Goal: Use online tool/utility: Utilize a website feature to perform a specific function

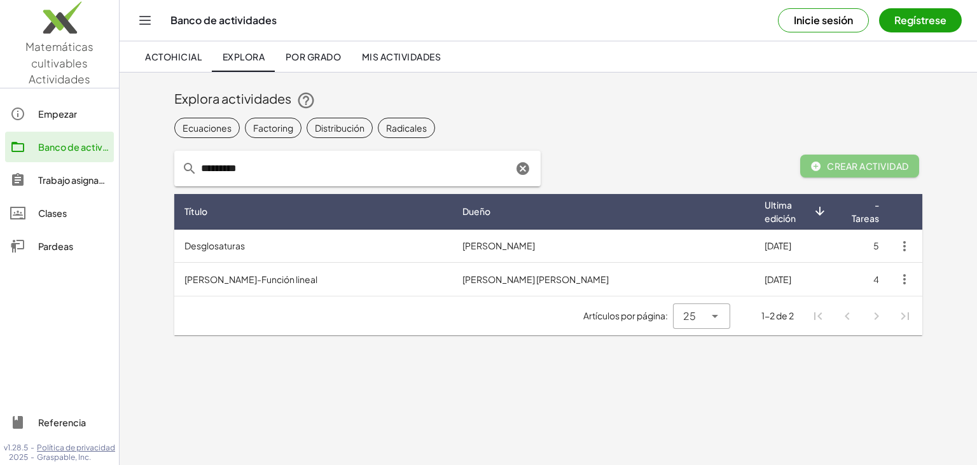
click at [903, 250] on icon "button" at bounding box center [903, 245] width 15 height 15
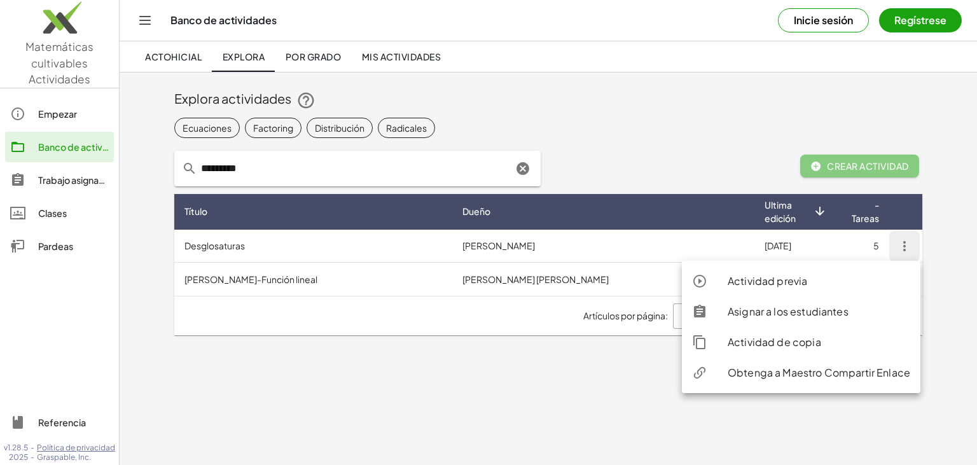
click at [708, 163] on div at bounding box center [731, 168] width 122 height 51
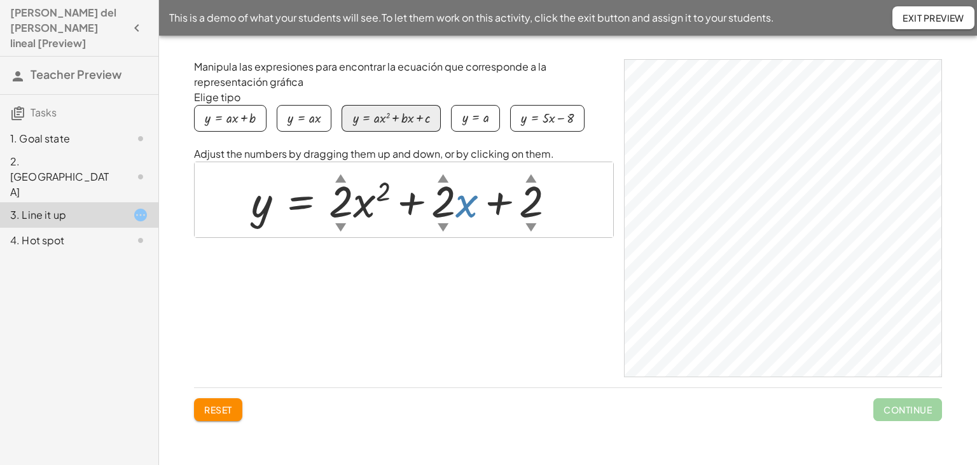
click at [466, 208] on div at bounding box center [408, 199] width 327 height 57
click at [250, 116] on div "button" at bounding box center [230, 118] width 51 height 14
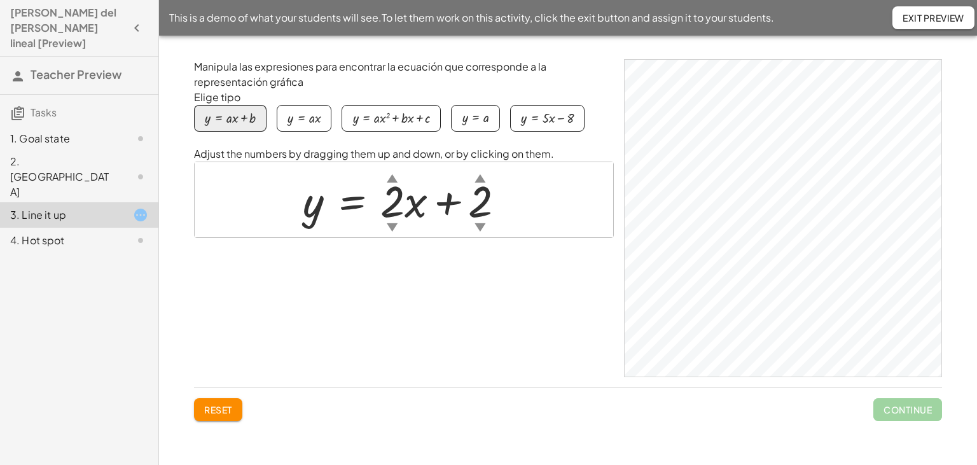
click at [305, 117] on div "button" at bounding box center [303, 118] width 33 height 14
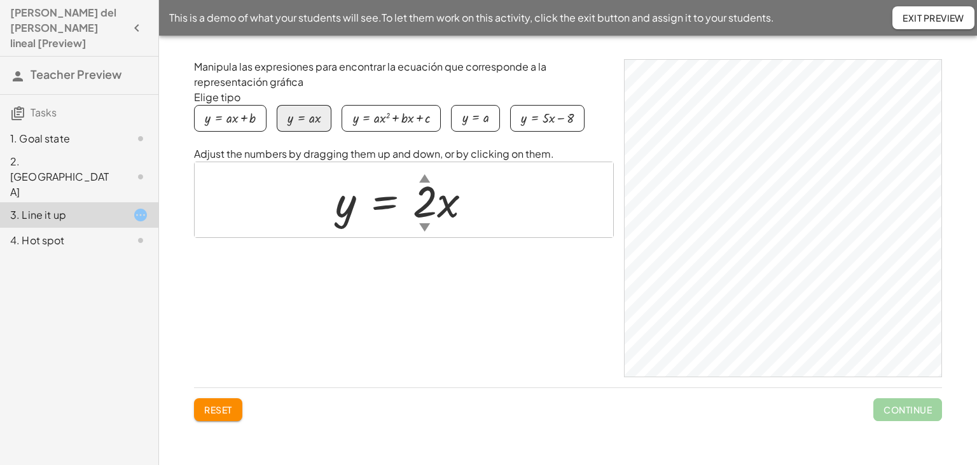
click at [356, 121] on div "button" at bounding box center [391, 118] width 78 height 14
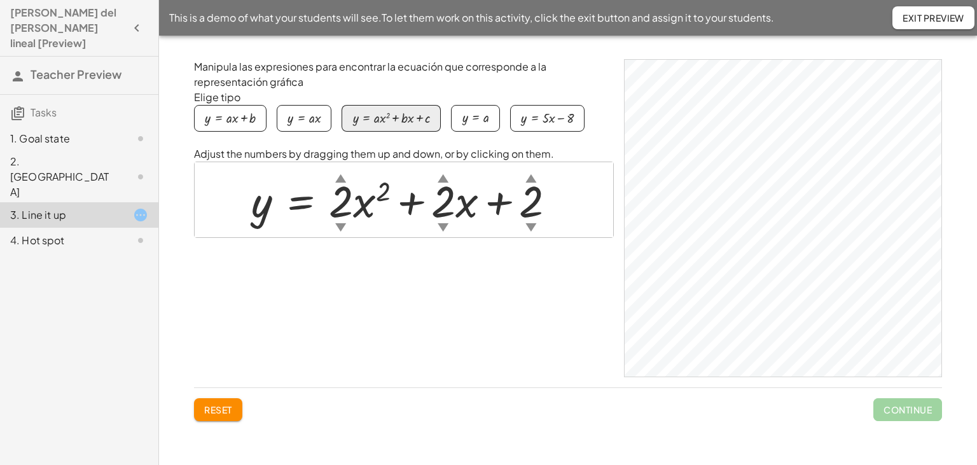
click at [456, 121] on button "y = a" at bounding box center [475, 118] width 48 height 27
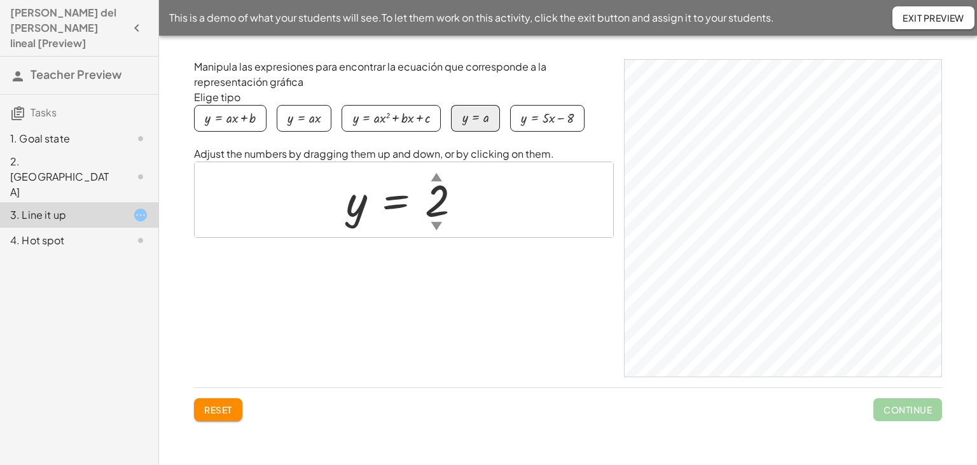
click at [536, 120] on div "button" at bounding box center [547, 118] width 53 height 14
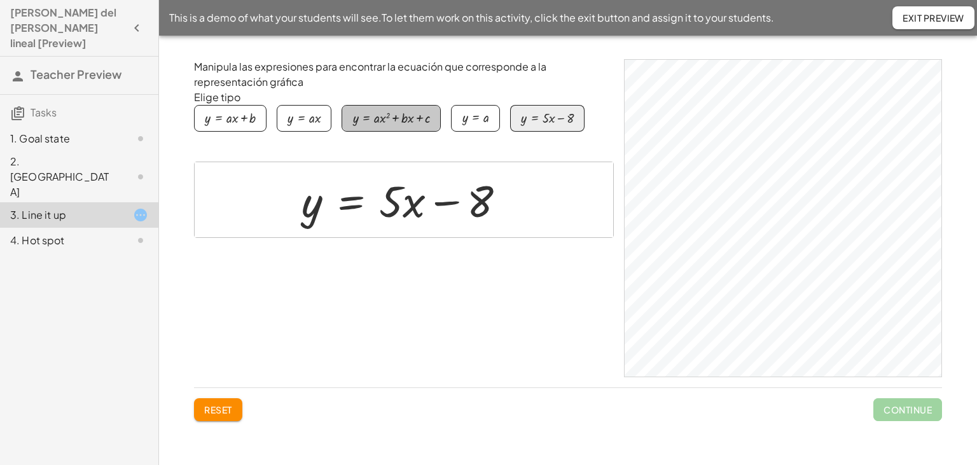
click at [406, 117] on div "button" at bounding box center [391, 118] width 78 height 14
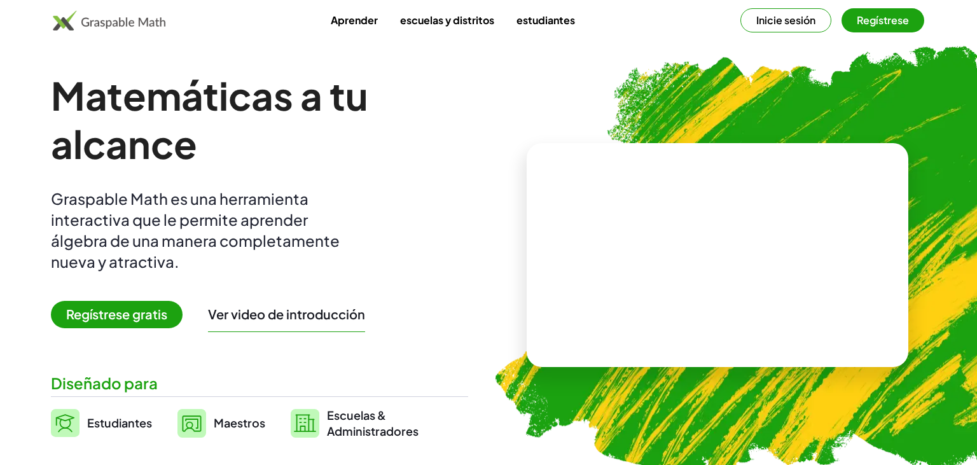
click at [250, 423] on span "Maestros" at bounding box center [239, 422] width 51 height 15
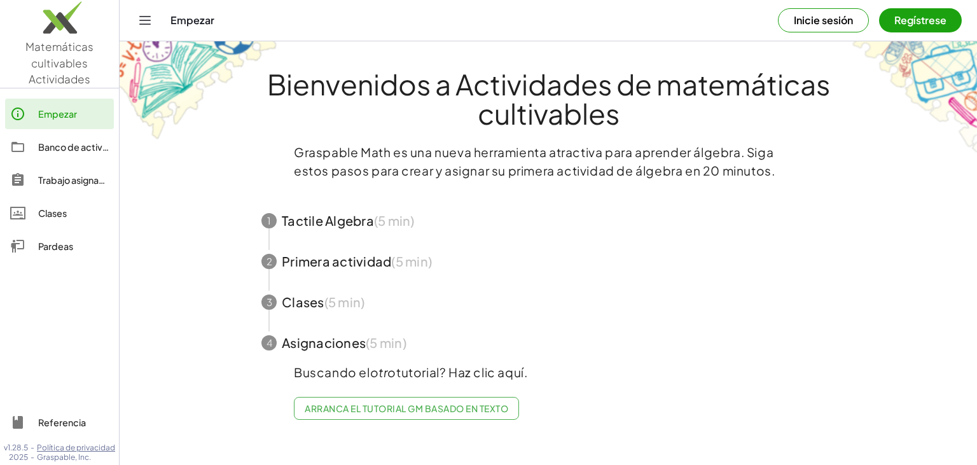
click at [833, 24] on button "Inicie sesión" at bounding box center [823, 20] width 91 height 24
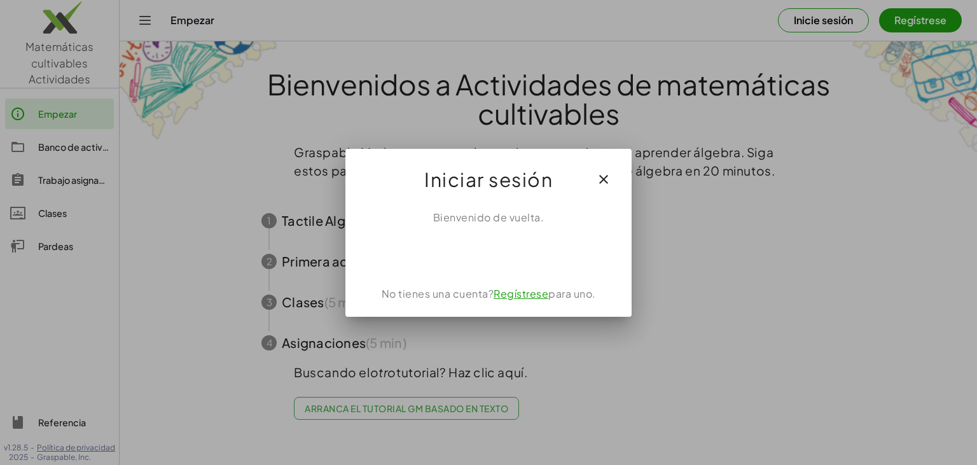
click at [529, 245] on div "Iniciar sesión con Google. Setier en una nueva pestaña." at bounding box center [489, 253] width 142 height 28
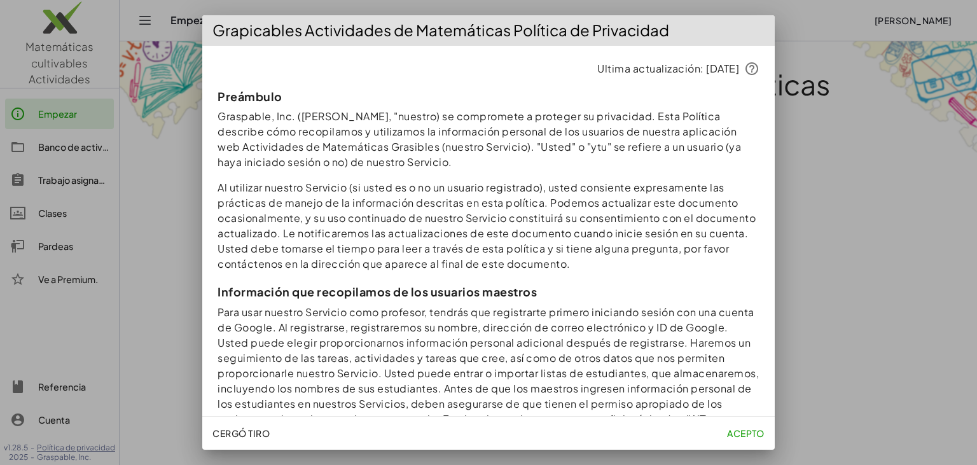
click at [744, 439] on button "Acepto" at bounding box center [746, 433] width 48 height 23
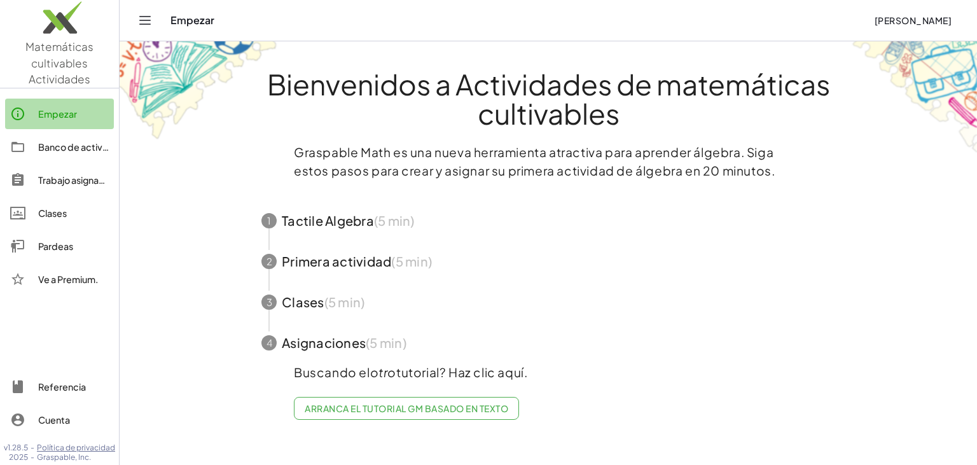
click at [64, 117] on div "Empezar" at bounding box center [73, 113] width 71 height 15
click at [319, 266] on span "button" at bounding box center [548, 261] width 604 height 41
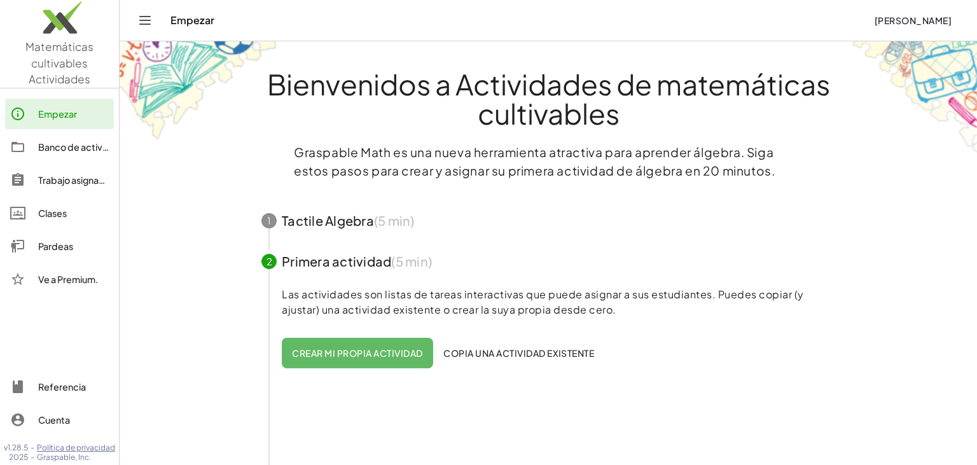
click at [353, 226] on span "button" at bounding box center [548, 220] width 604 height 41
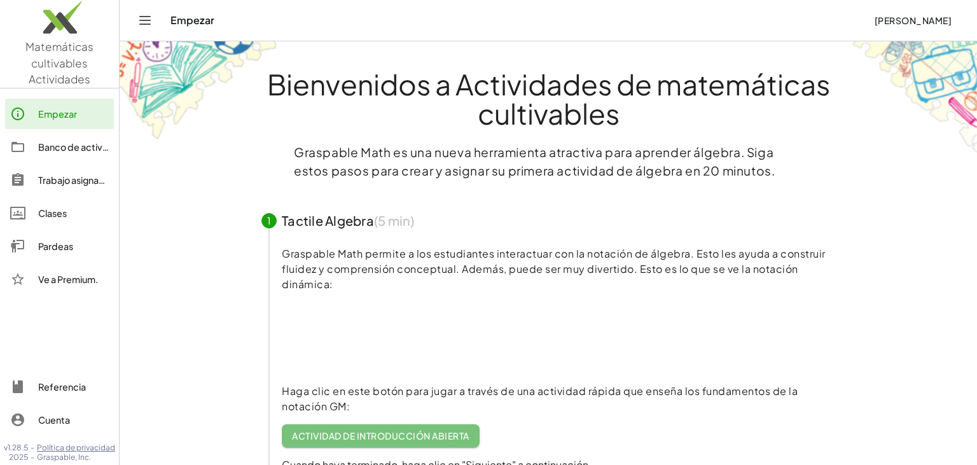
click at [386, 435] on span "Actividad de introducción abierta" at bounding box center [380, 435] width 177 height 11
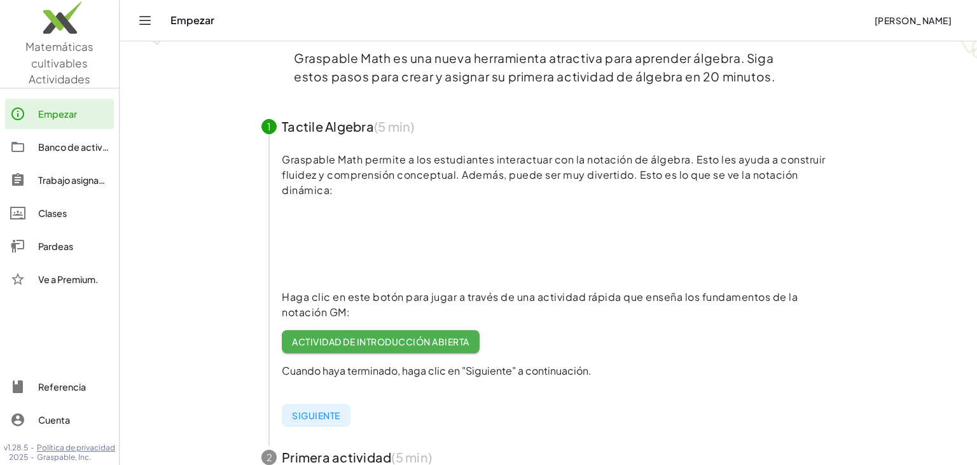
scroll to position [262, 0]
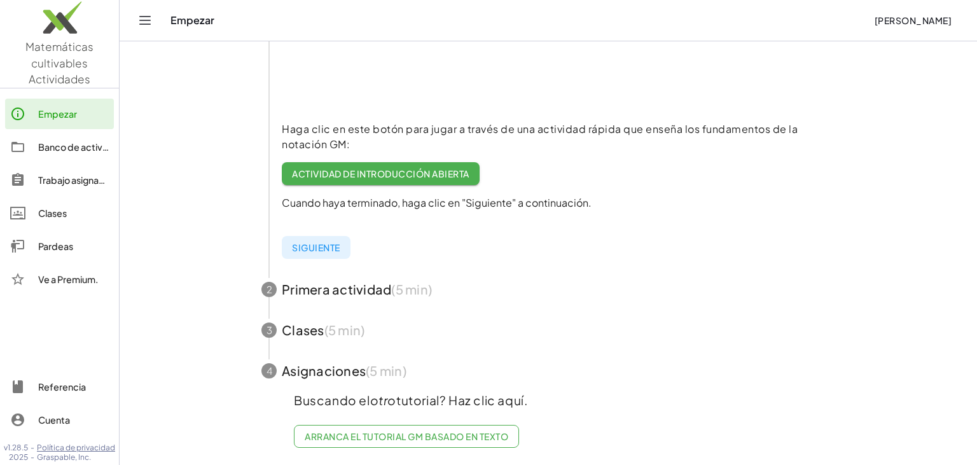
click at [479, 435] on span "Arranca el Tutorial GM basado en texto" at bounding box center [406, 435] width 203 height 11
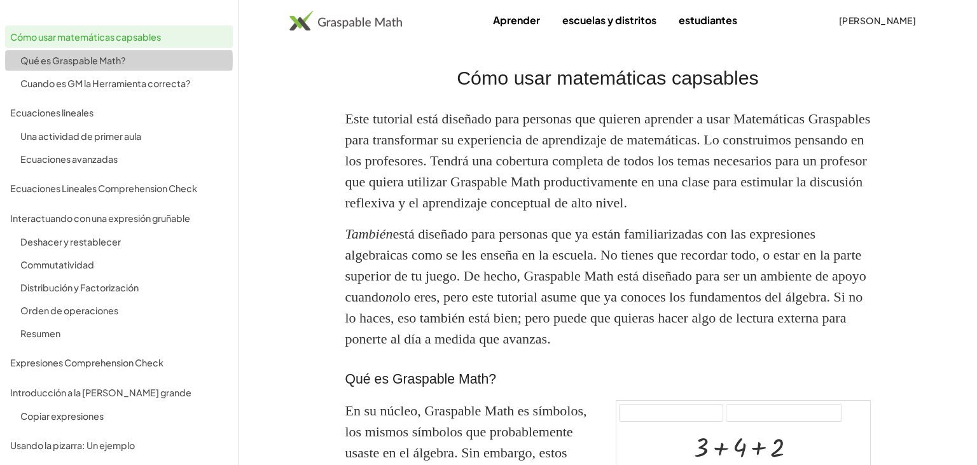
click at [106, 63] on div "Qué es Graspable Math?" at bounding box center [123, 60] width 207 height 15
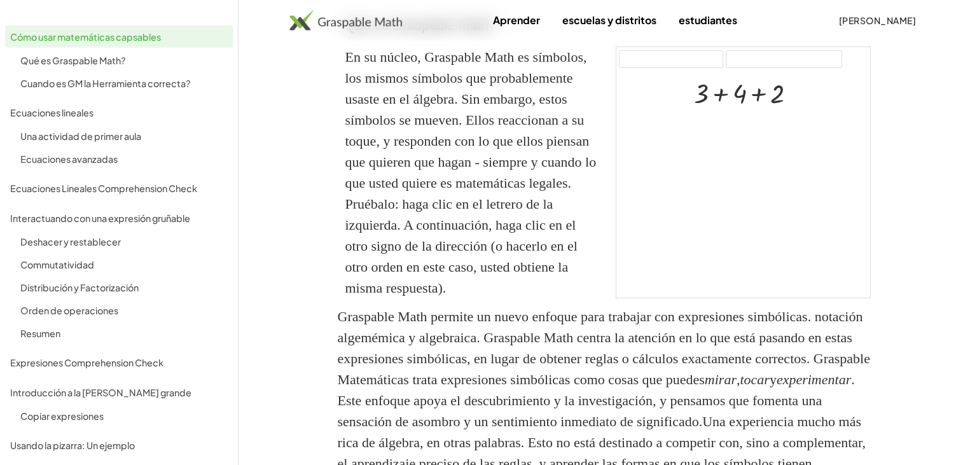
scroll to position [354, 0]
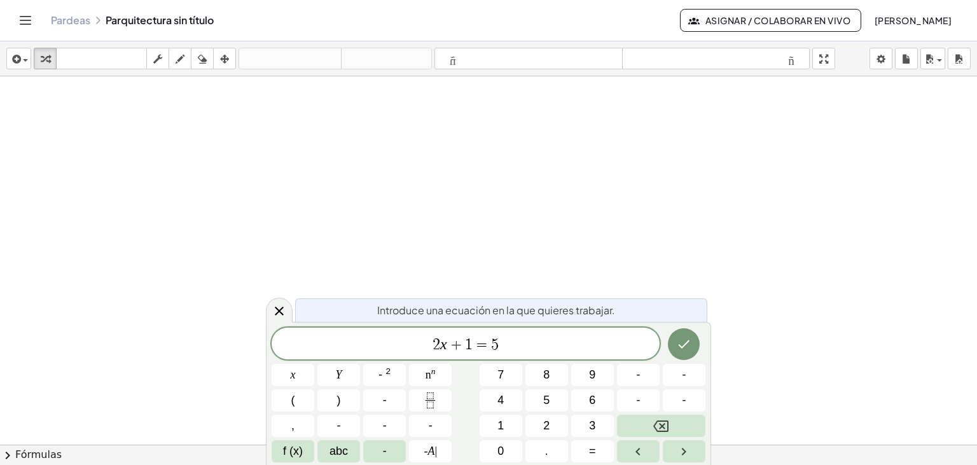
scroll to position [15, 0]
click at [67, 25] on link "Pardeas" at bounding box center [70, 20] width 39 height 13
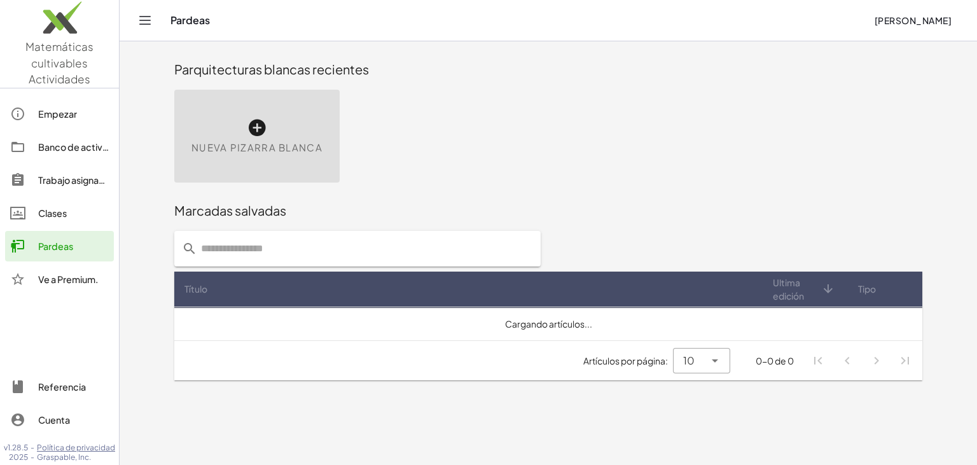
click at [248, 125] on icon at bounding box center [257, 128] width 20 height 20
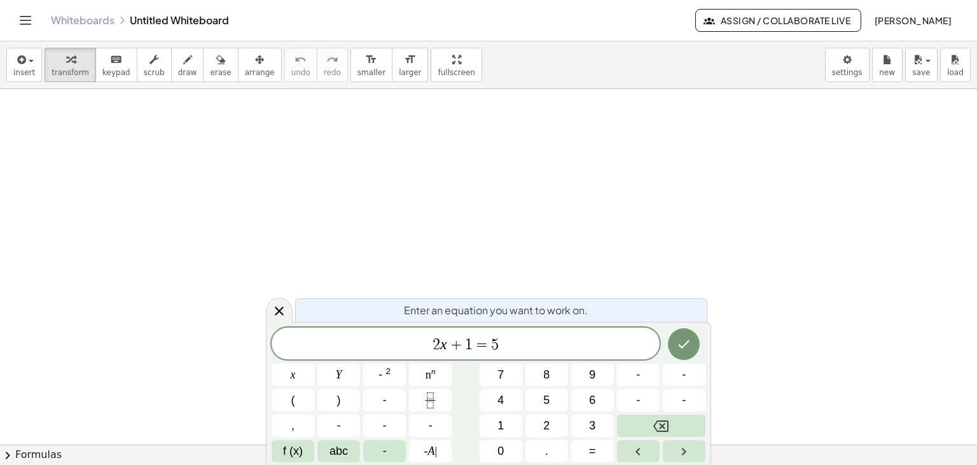
scroll to position [76, 7]
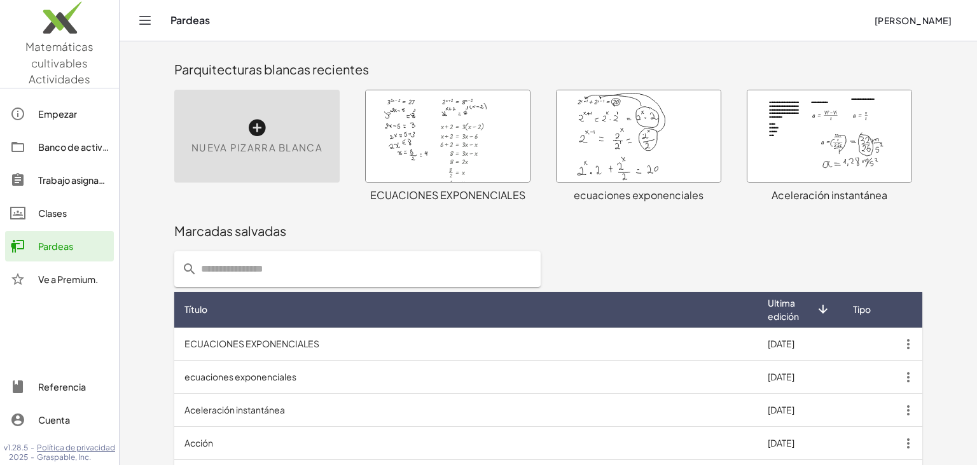
click at [488, 139] on div at bounding box center [448, 136] width 164 height 92
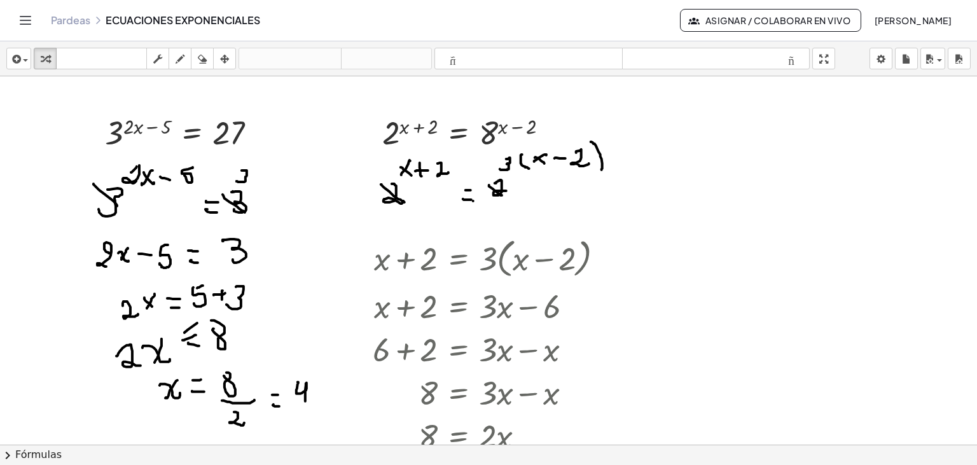
click at [128, 179] on div at bounding box center [488, 444] width 977 height 736
click at [205, 58] on icon "button" at bounding box center [202, 58] width 9 height 15
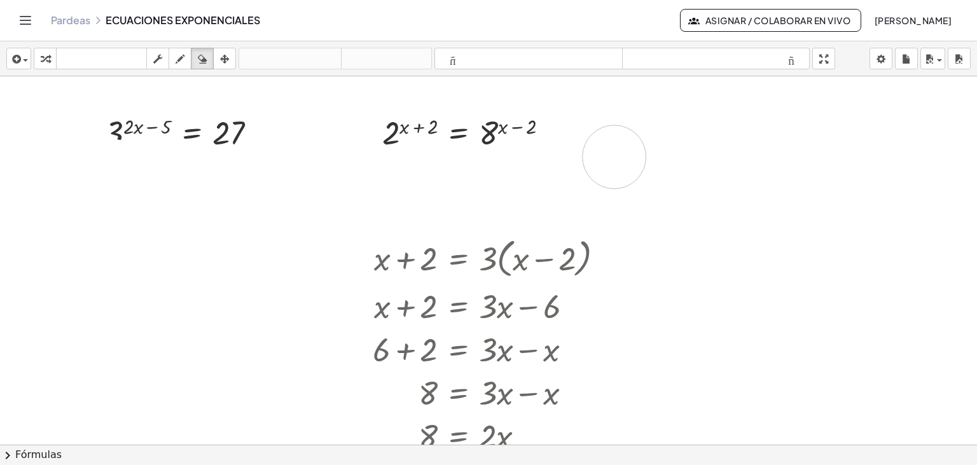
drag, startPoint x: 68, startPoint y: 158, endPoint x: 623, endPoint y: 156, distance: 555.0
click at [623, 156] on div at bounding box center [488, 444] width 977 height 736
click at [202, 60] on icon "button" at bounding box center [202, 58] width 9 height 15
click at [174, 188] on div at bounding box center [488, 444] width 977 height 736
drag, startPoint x: 252, startPoint y: 198, endPoint x: 213, endPoint y: 221, distance: 45.0
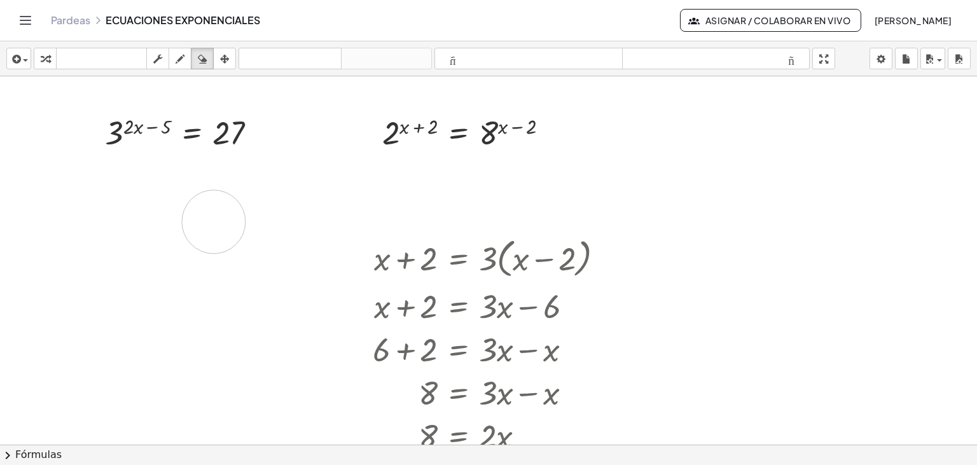
click at [213, 221] on div at bounding box center [488, 444] width 977 height 736
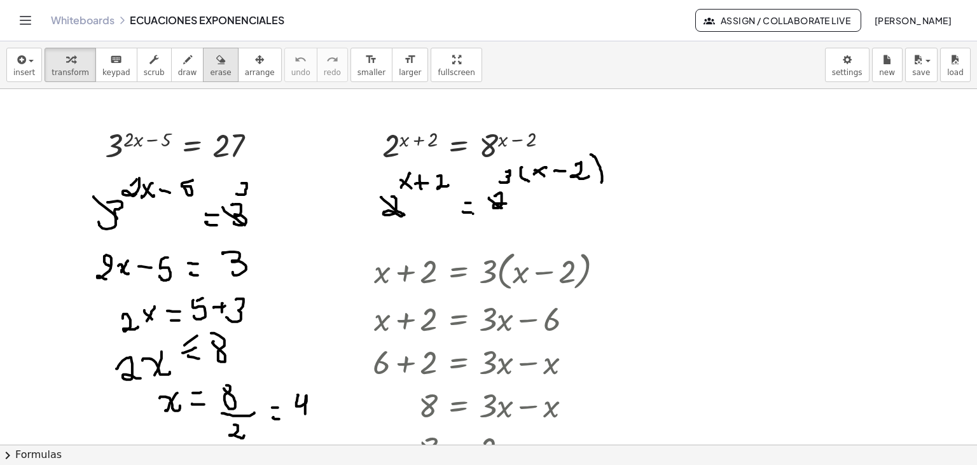
click at [212, 66] on button "erase" at bounding box center [220, 65] width 35 height 34
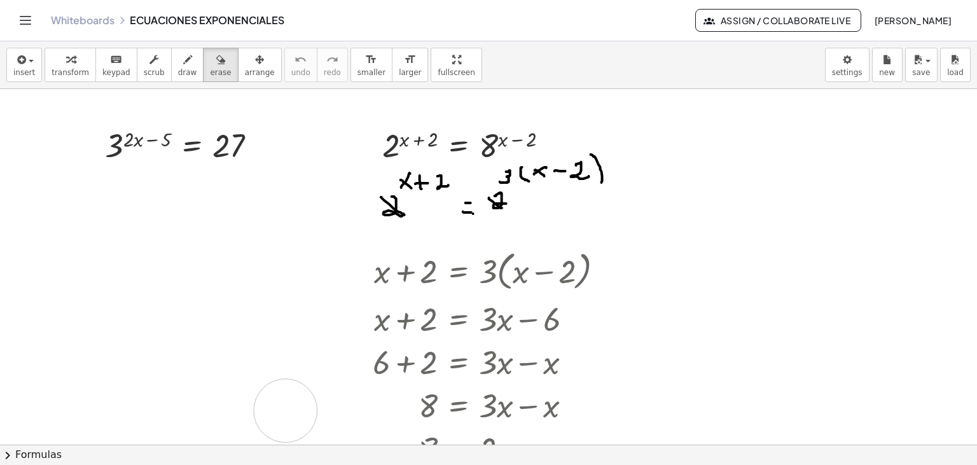
drag, startPoint x: 71, startPoint y: 186, endPoint x: 286, endPoint y: 410, distance: 310.3
drag, startPoint x: 383, startPoint y: 195, endPoint x: 622, endPoint y: 177, distance: 239.7
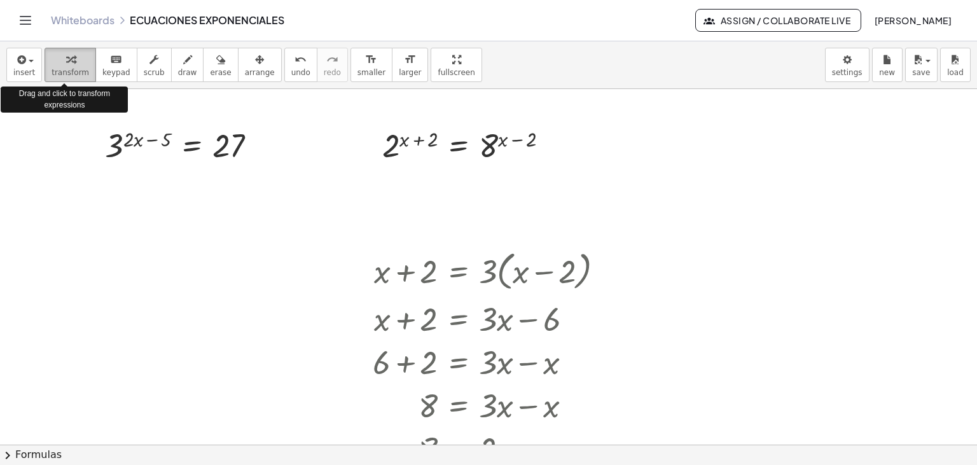
click at [59, 65] on div "button" at bounding box center [70, 58] width 38 height 15
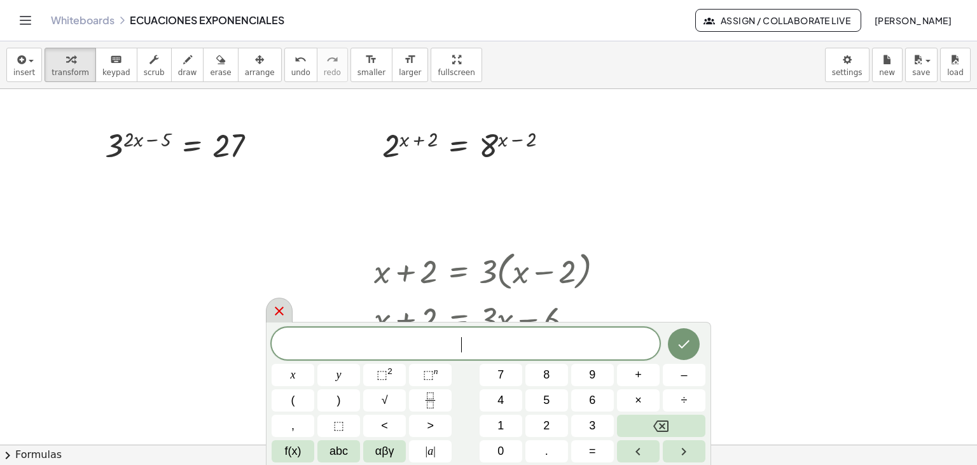
click at [280, 305] on icon at bounding box center [278, 310] width 15 height 15
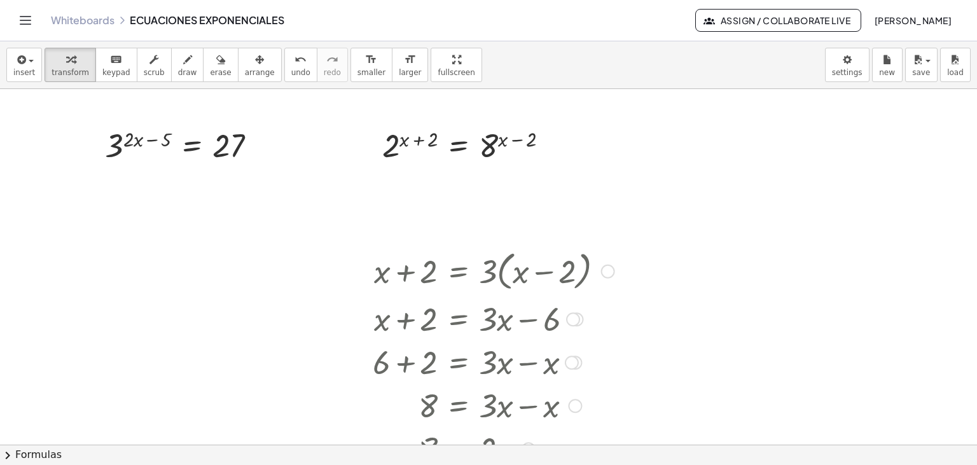
drag, startPoint x: 384, startPoint y: 293, endPoint x: 389, endPoint y: 239, distance: 54.3
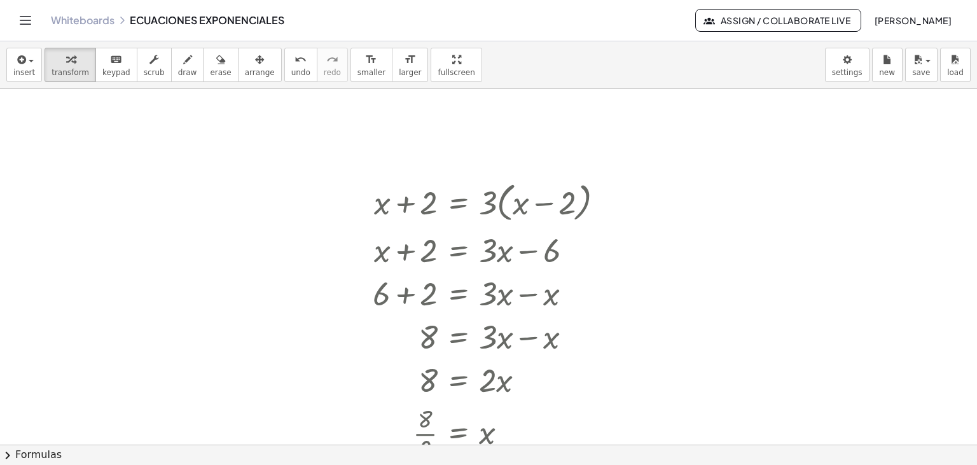
scroll to position [0, 0]
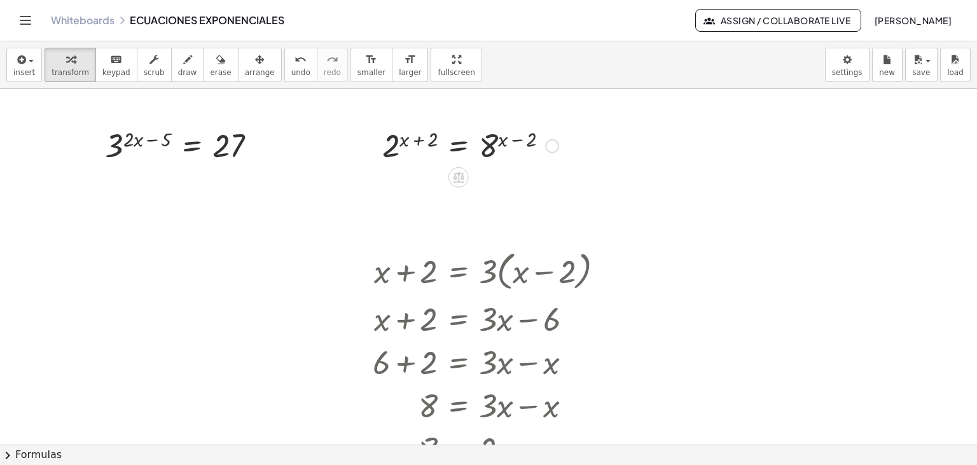
click at [516, 141] on div at bounding box center [470, 145] width 189 height 42
click at [556, 144] on div at bounding box center [552, 146] width 14 height 14
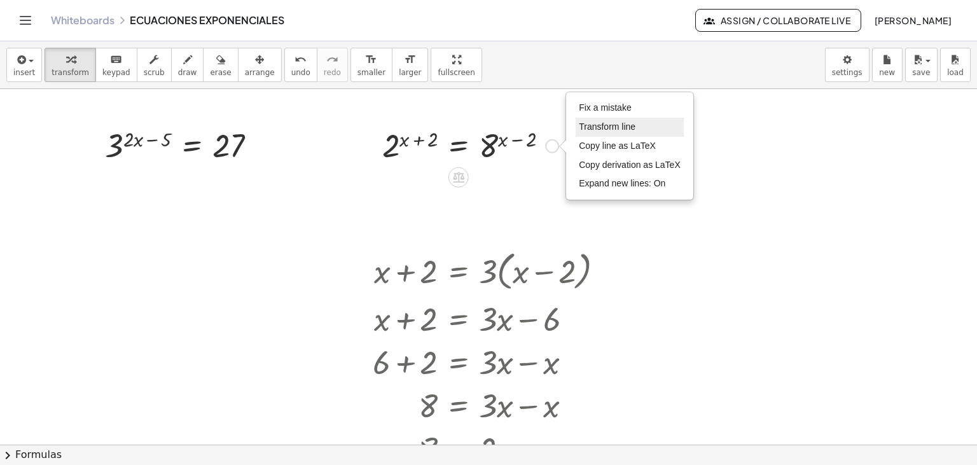
click at [589, 125] on span "Transform line" at bounding box center [607, 126] width 57 height 10
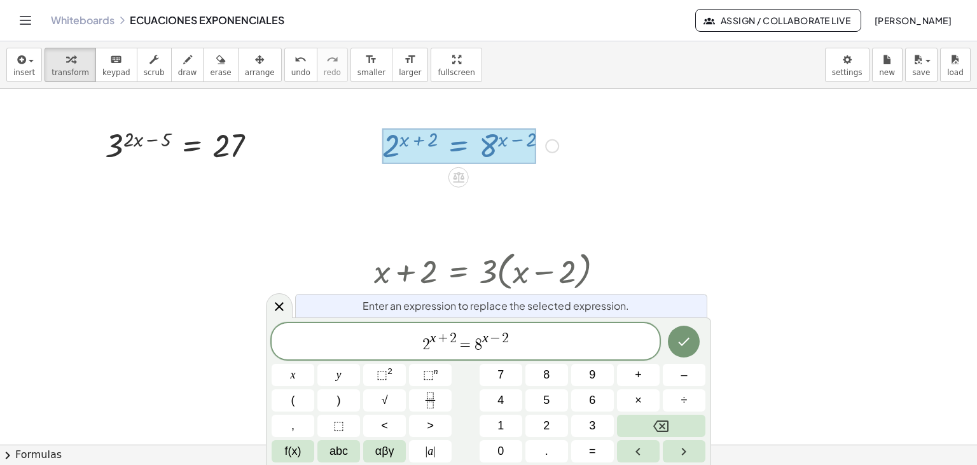
scroll to position [214, 6]
click at [273, 303] on icon at bounding box center [278, 306] width 15 height 15
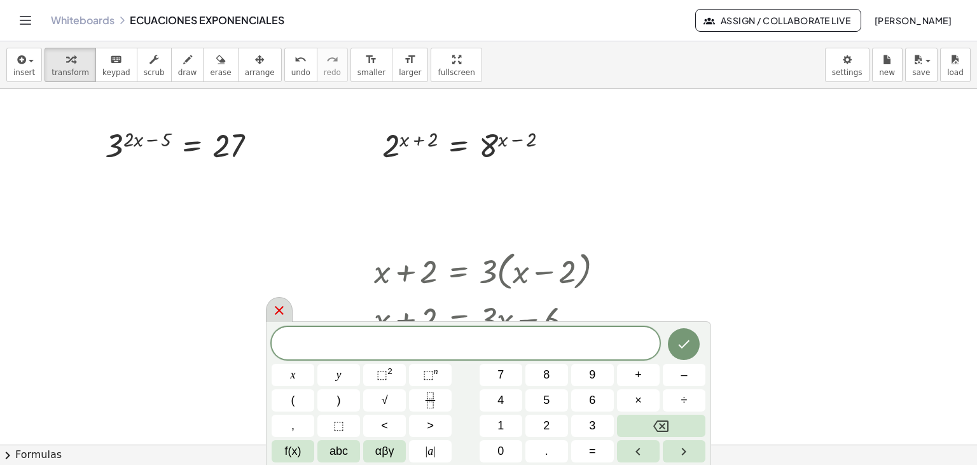
click at [284, 312] on icon at bounding box center [278, 310] width 15 height 15
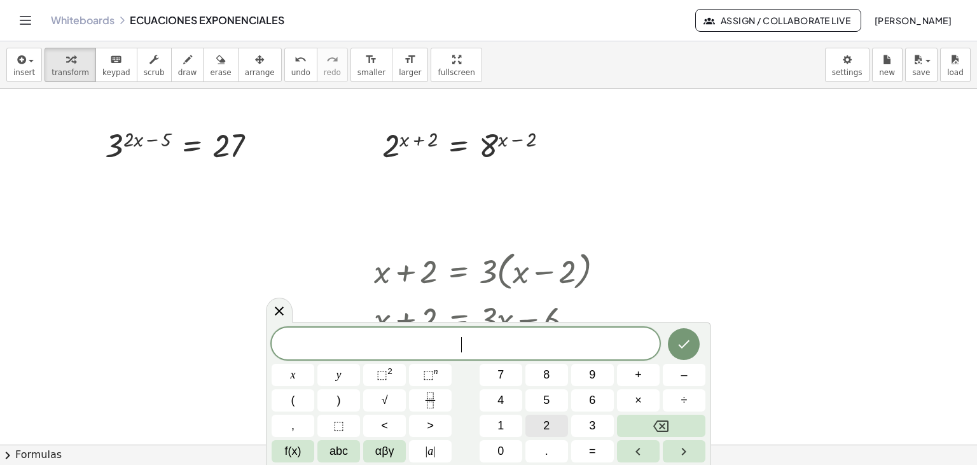
click at [545, 420] on span "2" at bounding box center [546, 425] width 6 height 17
click at [429, 378] on span "⬚" at bounding box center [428, 374] width 11 height 13
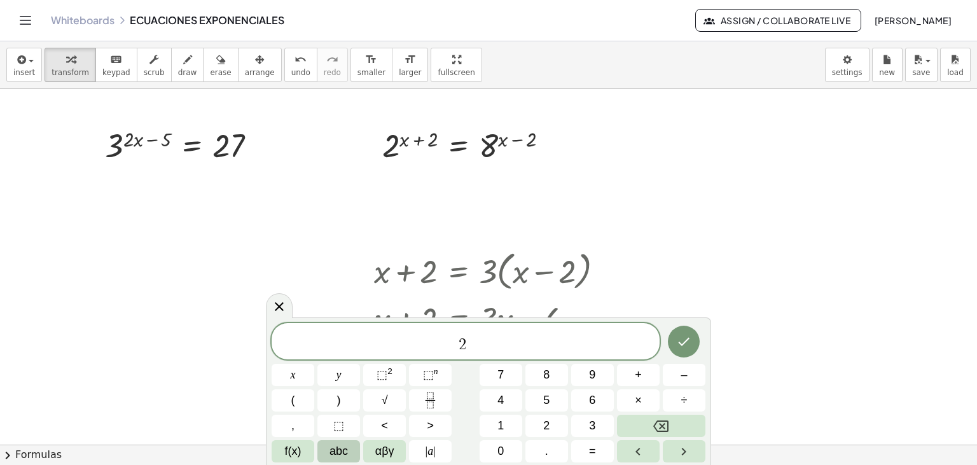
click at [349, 444] on button "abc" at bounding box center [338, 451] width 43 height 22
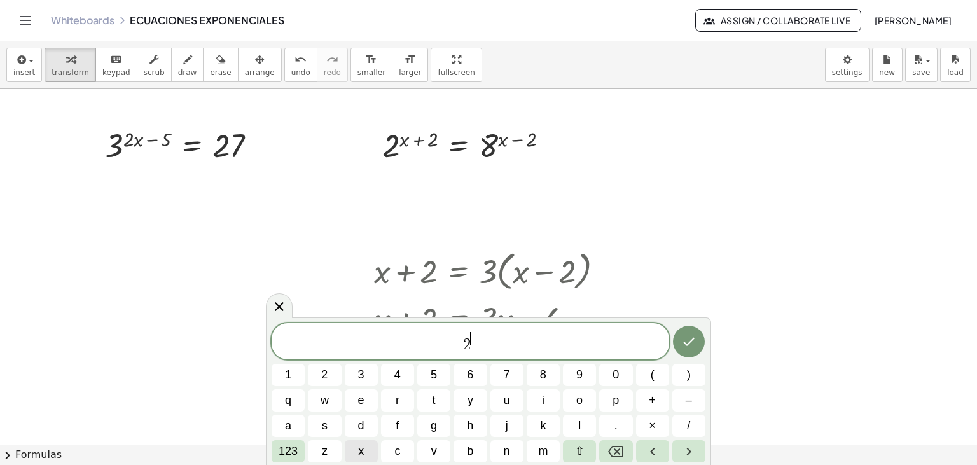
click at [367, 445] on button "x" at bounding box center [361, 451] width 33 height 22
click at [651, 408] on span "+" at bounding box center [651, 400] width 7 height 17
click at [324, 385] on button "2" at bounding box center [324, 375] width 33 height 22
click at [692, 333] on button "Done" at bounding box center [689, 342] width 32 height 32
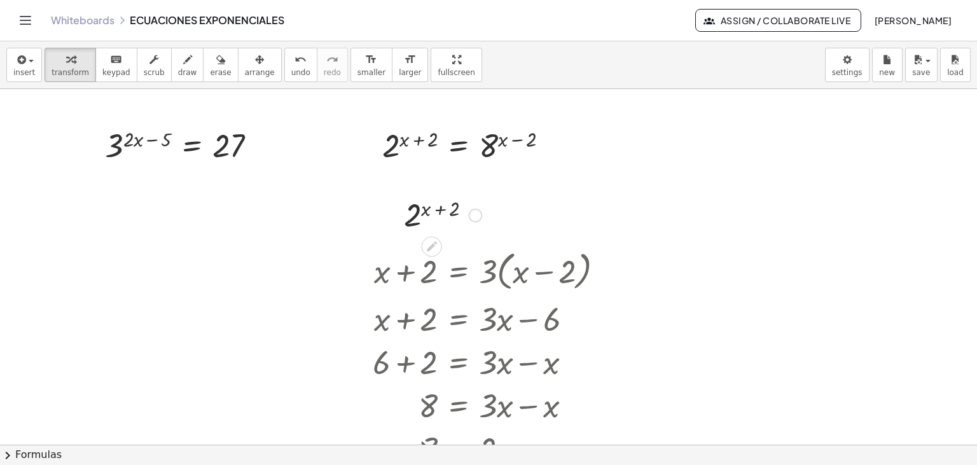
click at [474, 216] on div at bounding box center [475, 216] width 14 height 14
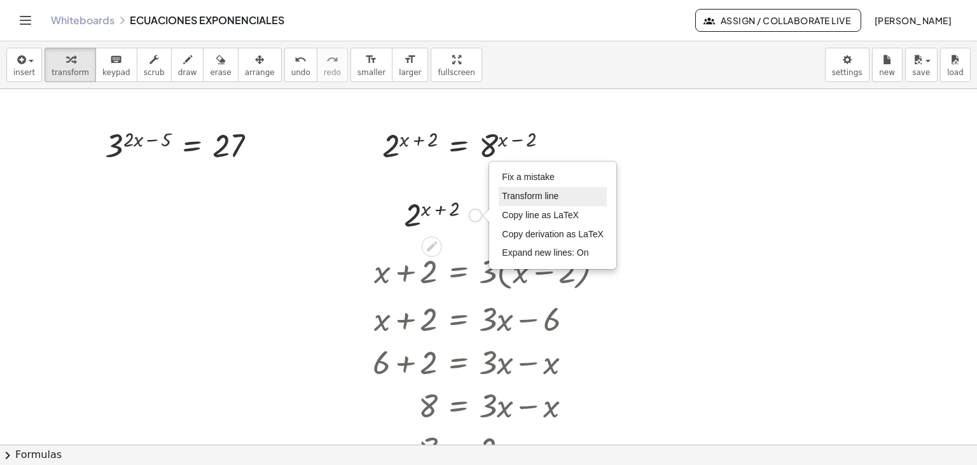
click at [521, 197] on span "Transform line" at bounding box center [530, 196] width 57 height 10
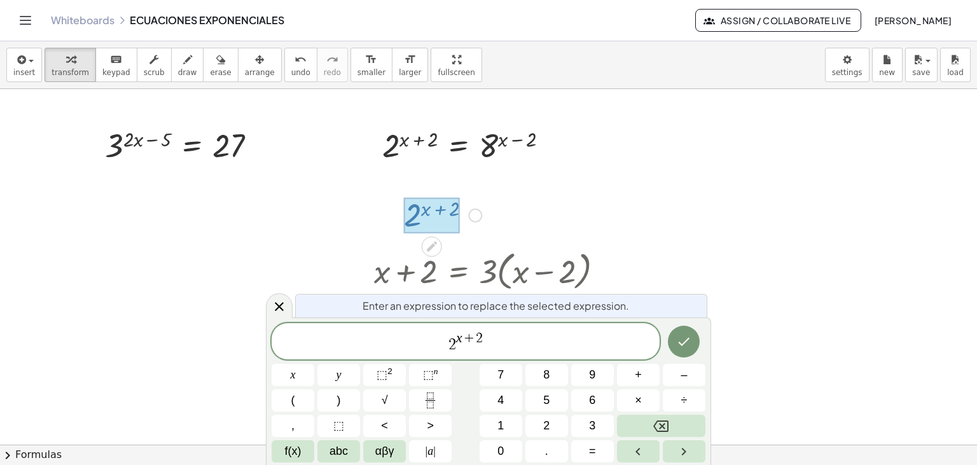
scroll to position [92, 6]
click at [500, 352] on span "2 x + 2 ​" at bounding box center [465, 342] width 388 height 23
click at [418, 375] on button "⬚ n" at bounding box center [430, 375] width 43 height 22
click at [587, 423] on button "3" at bounding box center [592, 426] width 43 height 22
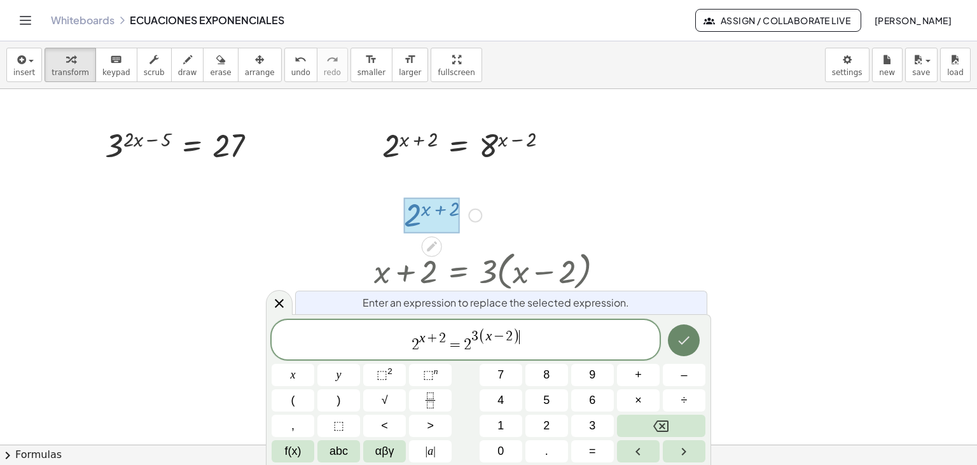
click at [692, 345] on button "Done" at bounding box center [684, 340] width 32 height 32
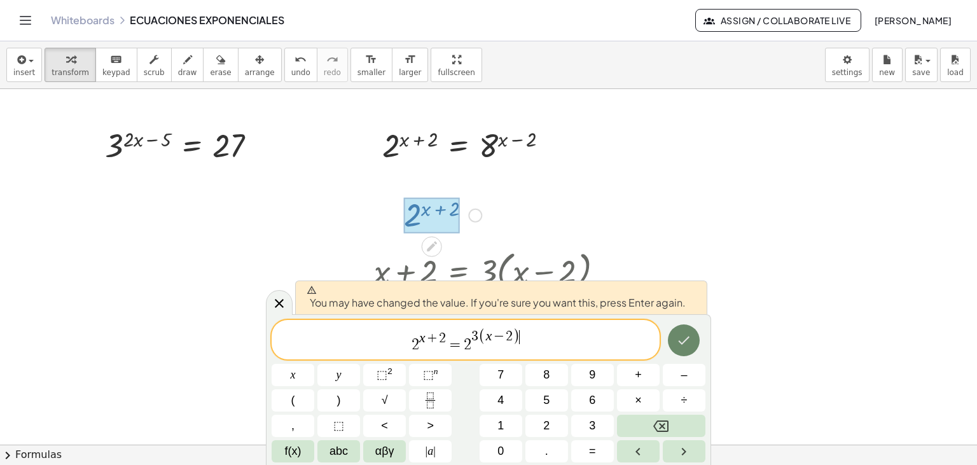
click at [682, 345] on icon "Done" at bounding box center [683, 340] width 11 height 8
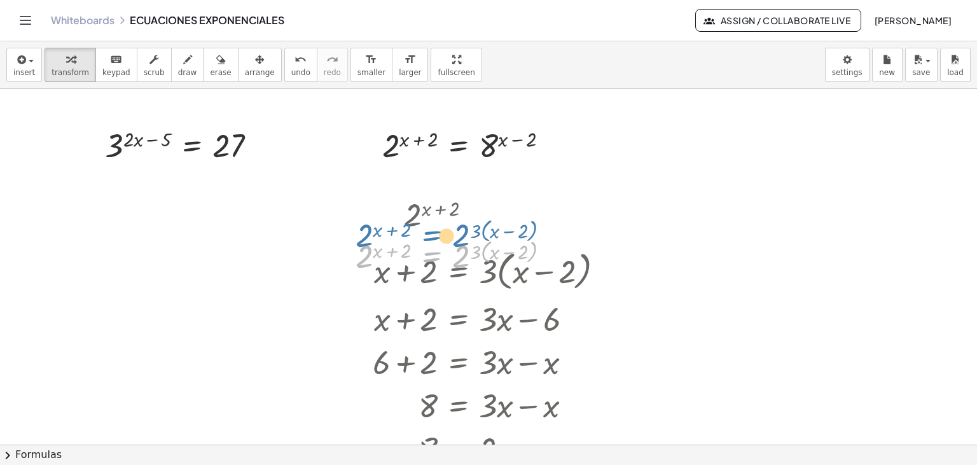
drag, startPoint x: 444, startPoint y: 256, endPoint x: 444, endPoint y: 235, distance: 21.0
click at [444, 235] on div at bounding box center [457, 256] width 217 height 42
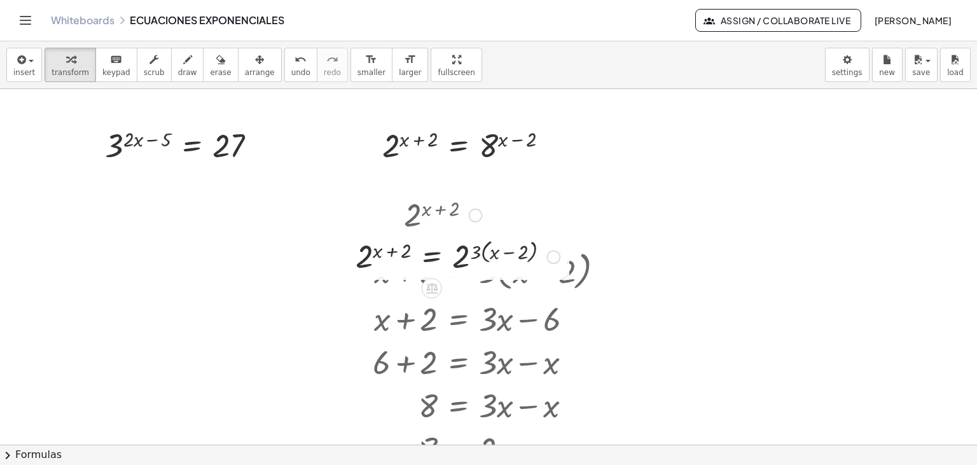
click at [473, 214] on div at bounding box center [475, 216] width 14 height 14
drag, startPoint x: 418, startPoint y: 207, endPoint x: 336, endPoint y: 203, distance: 81.5
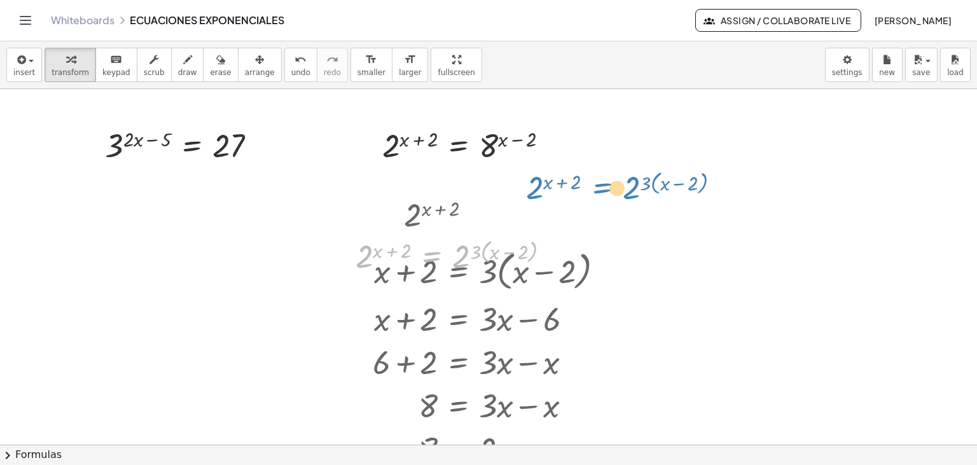
drag, startPoint x: 431, startPoint y: 253, endPoint x: 601, endPoint y: 184, distance: 183.7
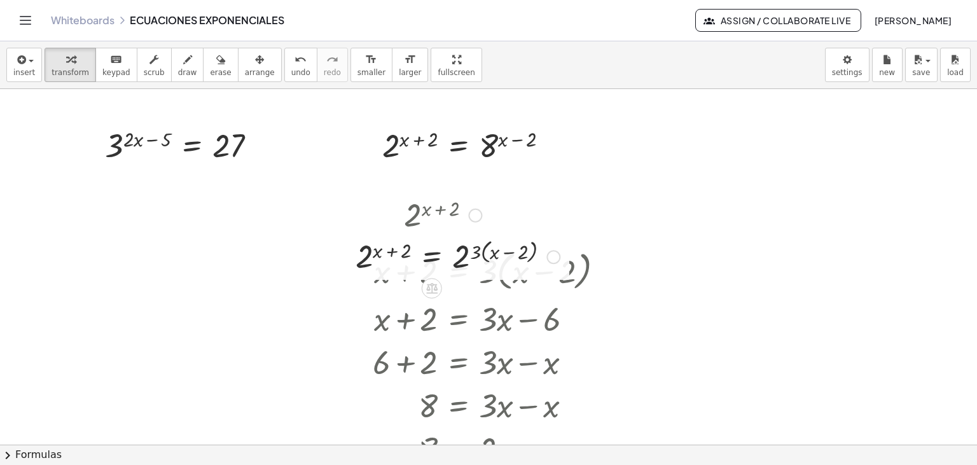
click at [442, 211] on div at bounding box center [457, 214] width 217 height 42
click at [479, 214] on div "Go back to this line Copy line as LaTeX Copy derivation as LaTeX" at bounding box center [475, 216] width 14 height 14
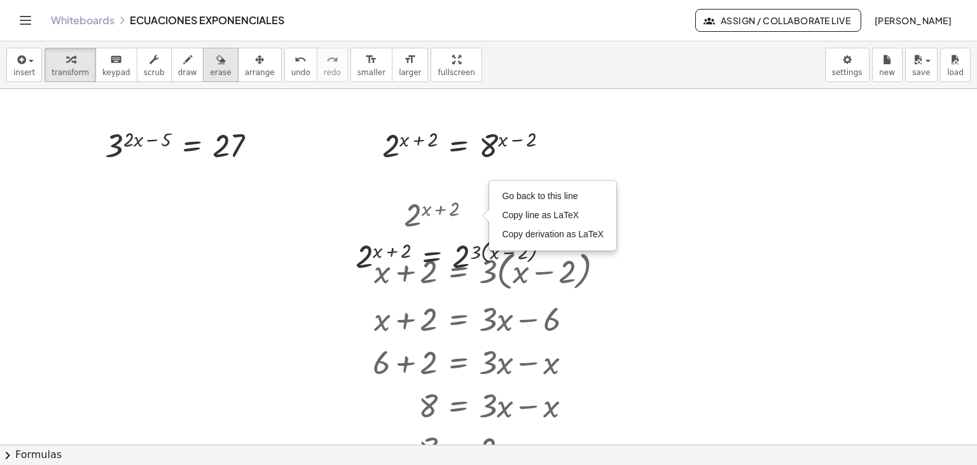
click at [210, 68] on span "erase" at bounding box center [220, 72] width 21 height 9
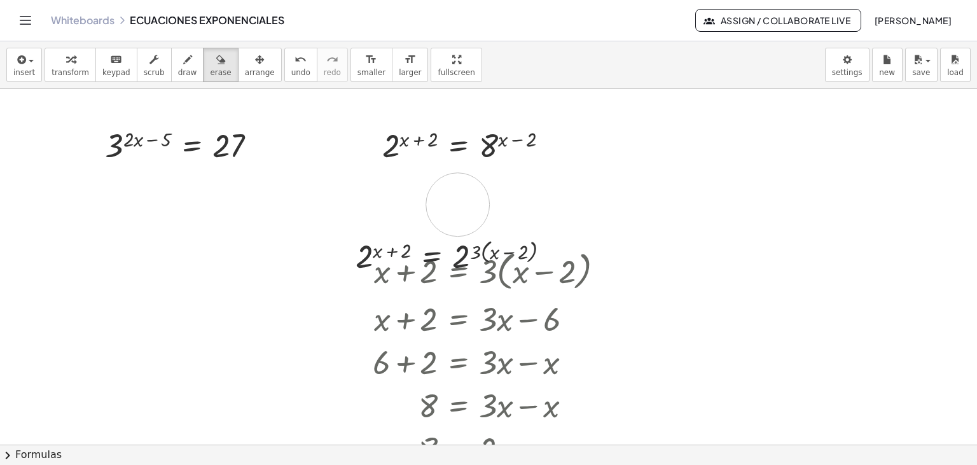
drag, startPoint x: 394, startPoint y: 205, endPoint x: 467, endPoint y: 204, distance: 73.1
drag, startPoint x: 449, startPoint y: 207, endPoint x: 411, endPoint y: 207, distance: 37.5
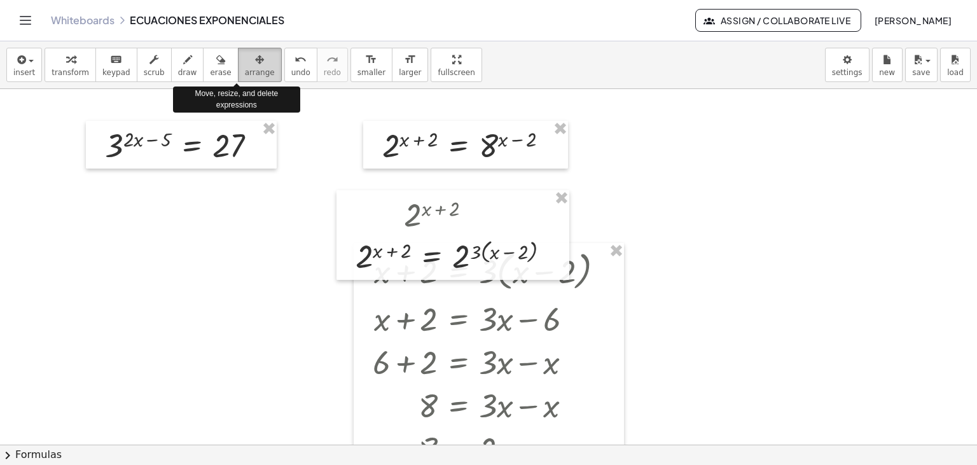
click at [245, 68] on span "arrange" at bounding box center [260, 72] width 30 height 9
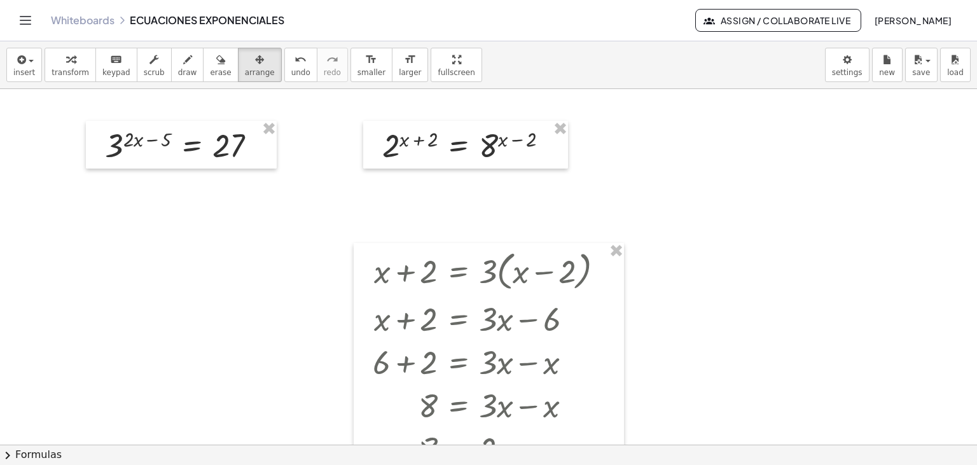
click at [247, 60] on div "button" at bounding box center [260, 58] width 30 height 15
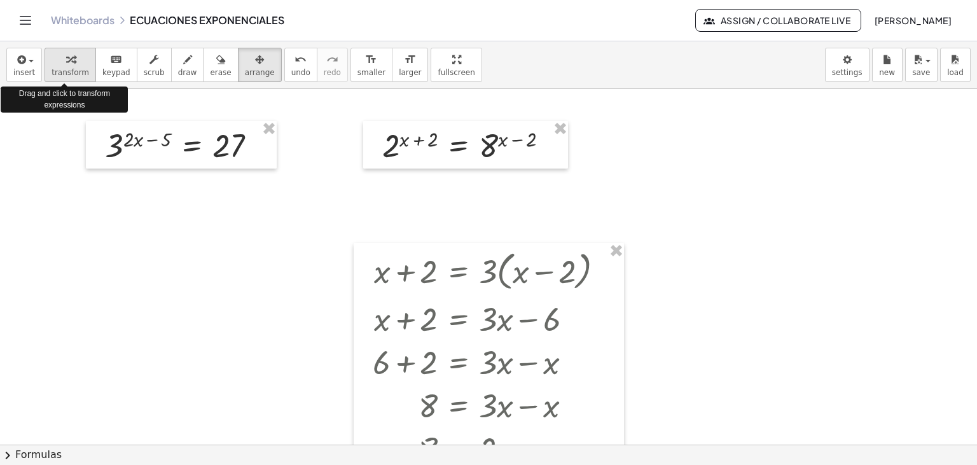
click at [76, 64] on div "button" at bounding box center [70, 58] width 38 height 15
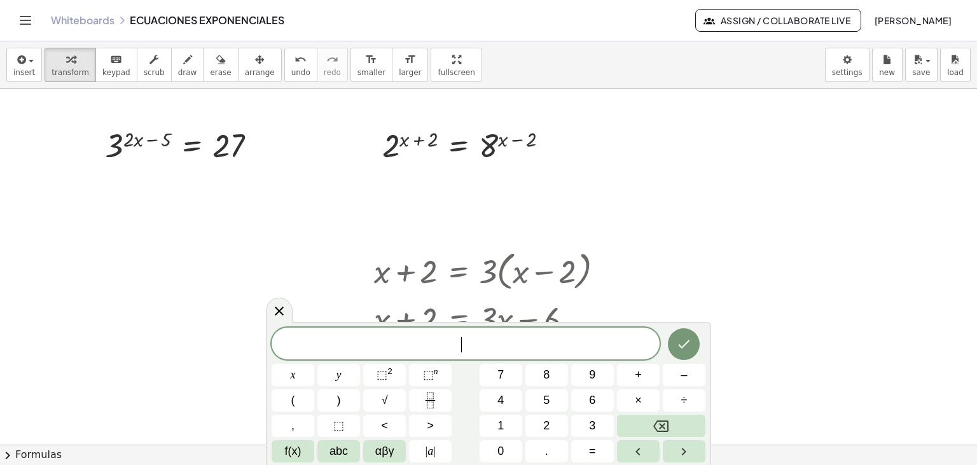
scroll to position [11, 0]
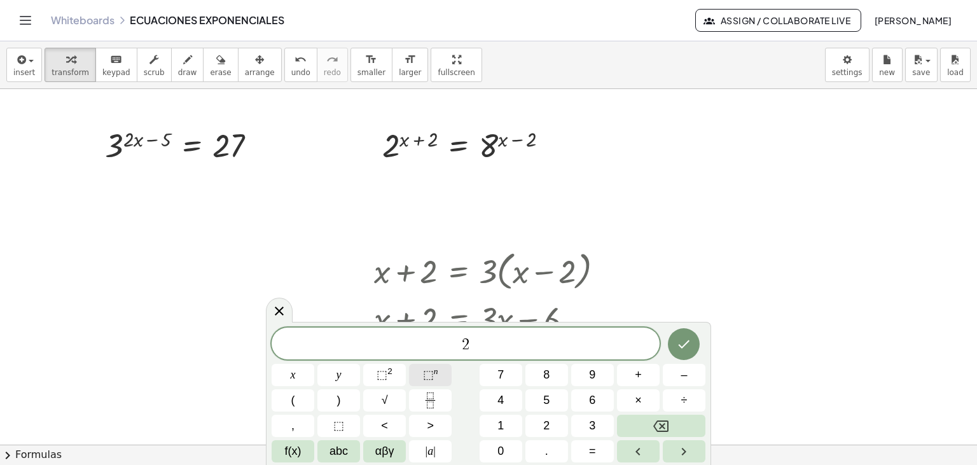
click at [428, 376] on span "⬚" at bounding box center [428, 374] width 11 height 13
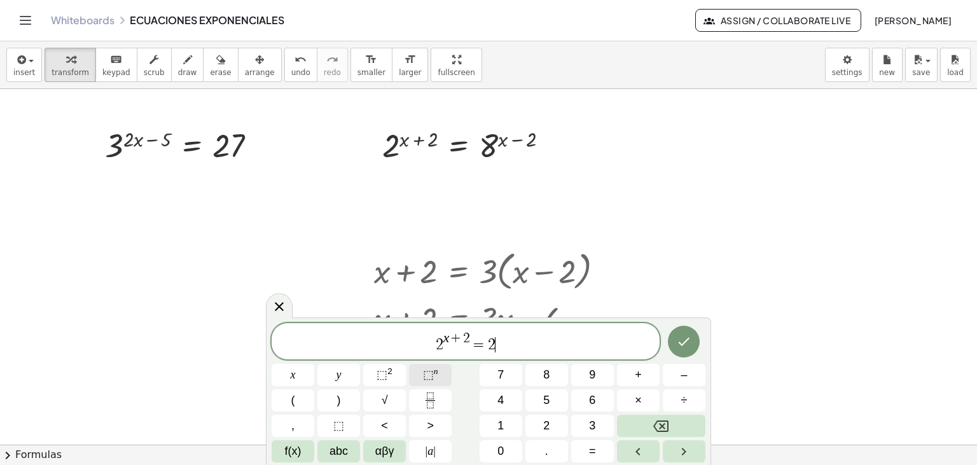
click at [420, 383] on button "⬚ n" at bounding box center [430, 375] width 43 height 22
click at [683, 352] on button "Done" at bounding box center [684, 340] width 32 height 32
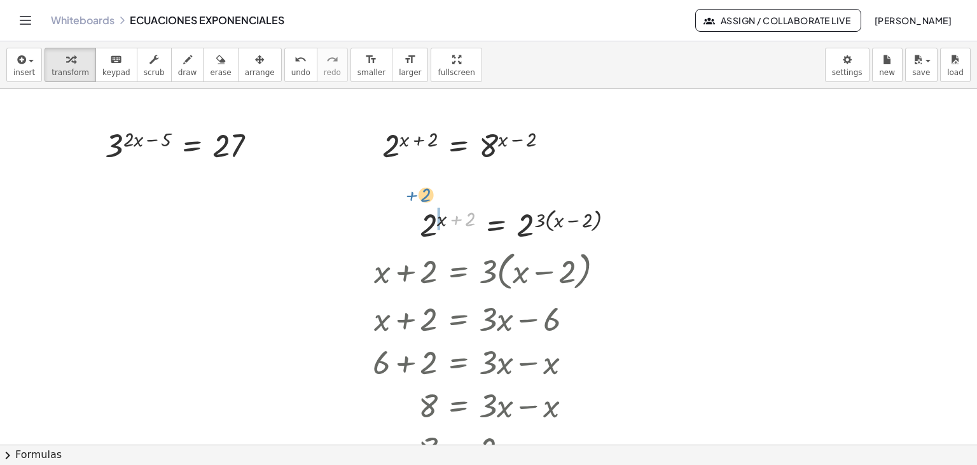
drag, startPoint x: 462, startPoint y: 215, endPoint x: 449, endPoint y: 198, distance: 21.2
click at [496, 226] on div "+ 2 2 ( + x + 2 ) = 2 ( · 3 · ( + x − 2 ) )" at bounding box center [496, 226] width 0 height 0
click at [457, 212] on div at bounding box center [521, 224] width 217 height 42
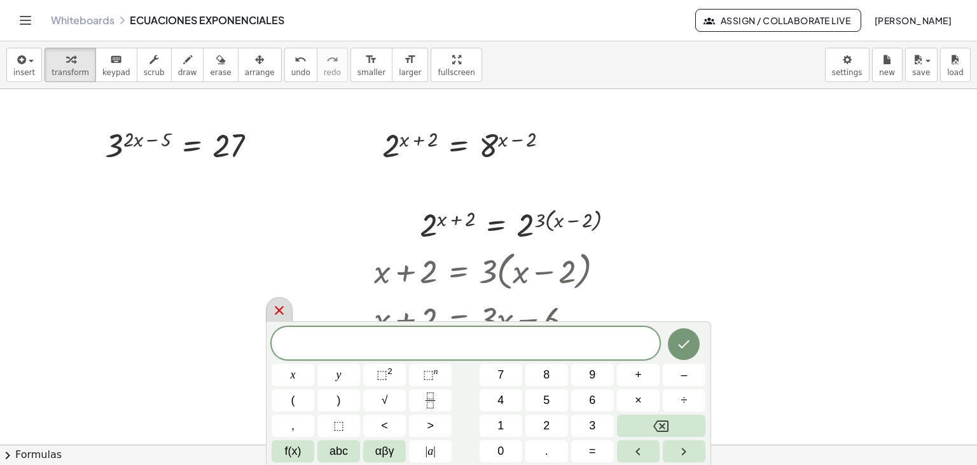
click at [282, 316] on icon at bounding box center [278, 310] width 15 height 15
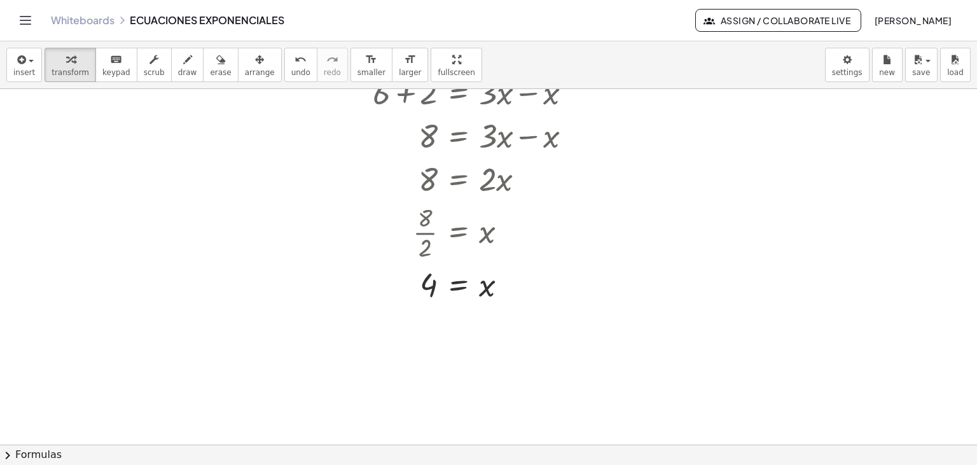
scroll to position [0, 0]
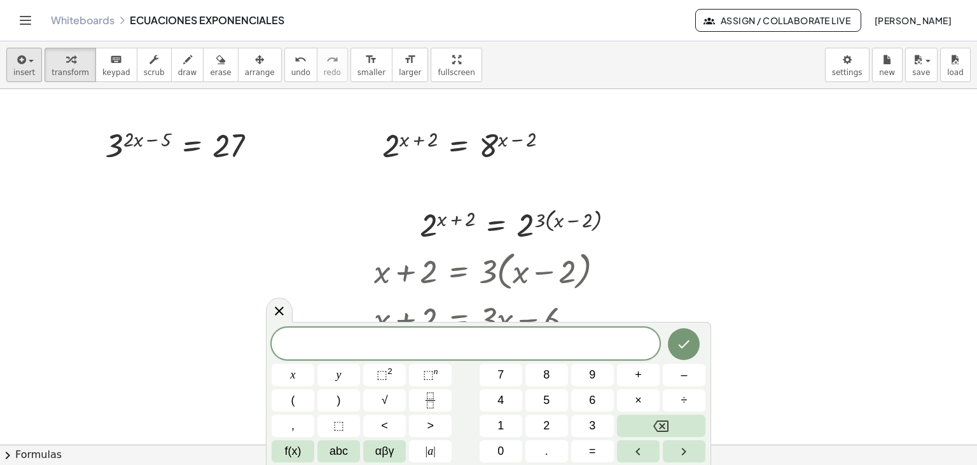
click at [29, 65] on div "button" at bounding box center [24, 58] width 22 height 15
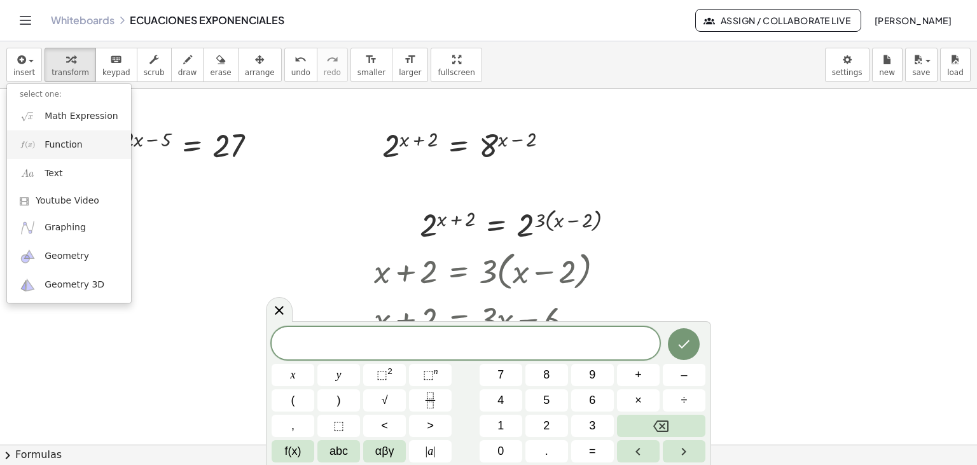
click at [80, 146] on link "Function" at bounding box center [69, 144] width 124 height 29
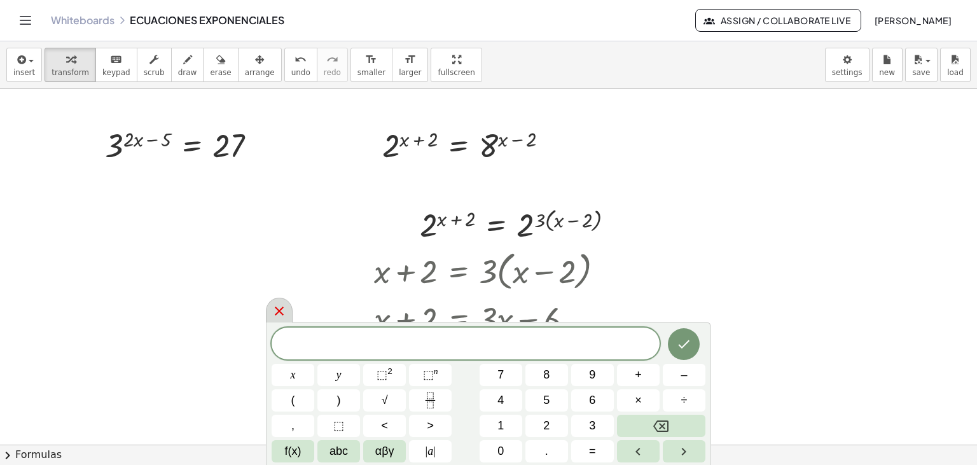
click at [270, 314] on div at bounding box center [279, 310] width 27 height 25
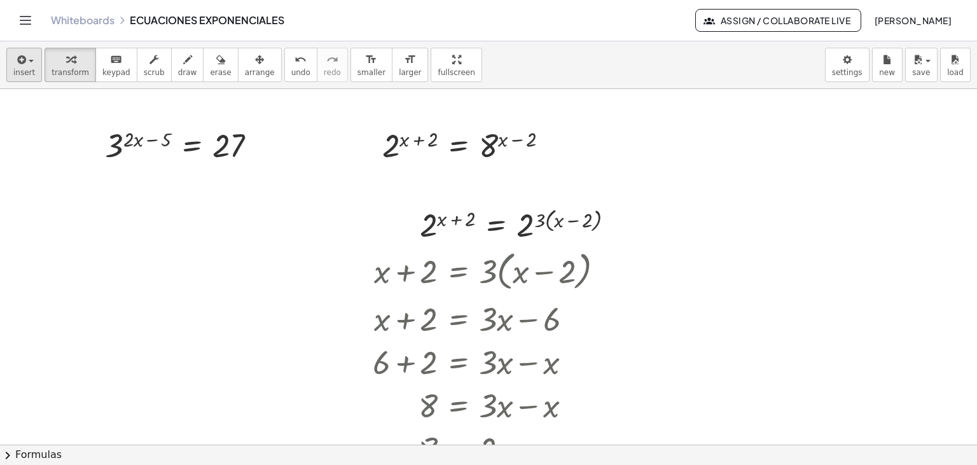
click at [25, 74] on span "insert" at bounding box center [24, 72] width 22 height 9
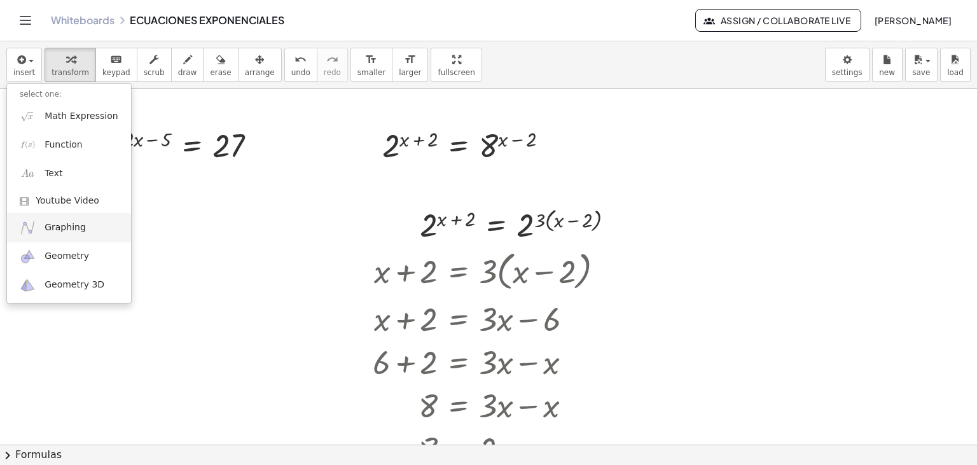
click at [52, 226] on span "Graphing" at bounding box center [65, 227] width 41 height 13
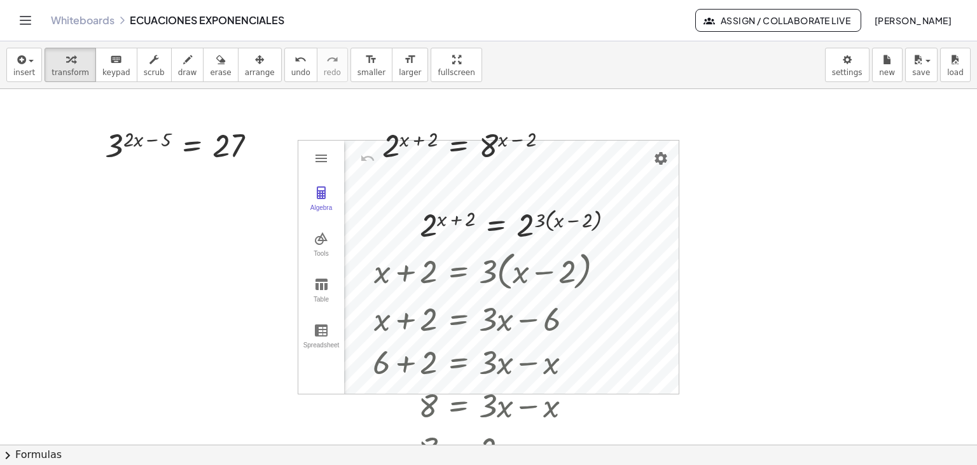
click at [511, 179] on div "Algebra Tools Table Spreadsheet GeoGebra Graphing Calculator Basic Tools Move P…" at bounding box center [488, 267] width 380 height 253
click at [245, 68] on span "arrange" at bounding box center [260, 72] width 30 height 9
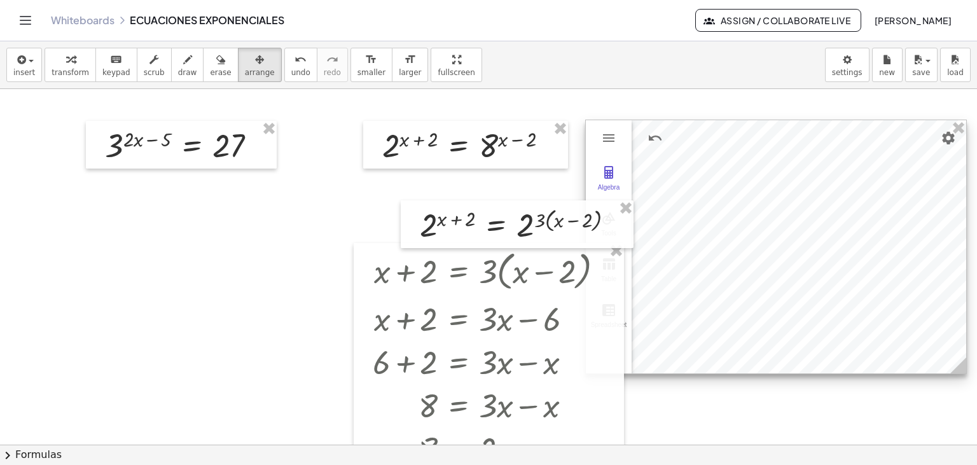
drag, startPoint x: 591, startPoint y: 174, endPoint x: 878, endPoint y: 154, distance: 288.1
click at [878, 154] on div at bounding box center [776, 246] width 380 height 253
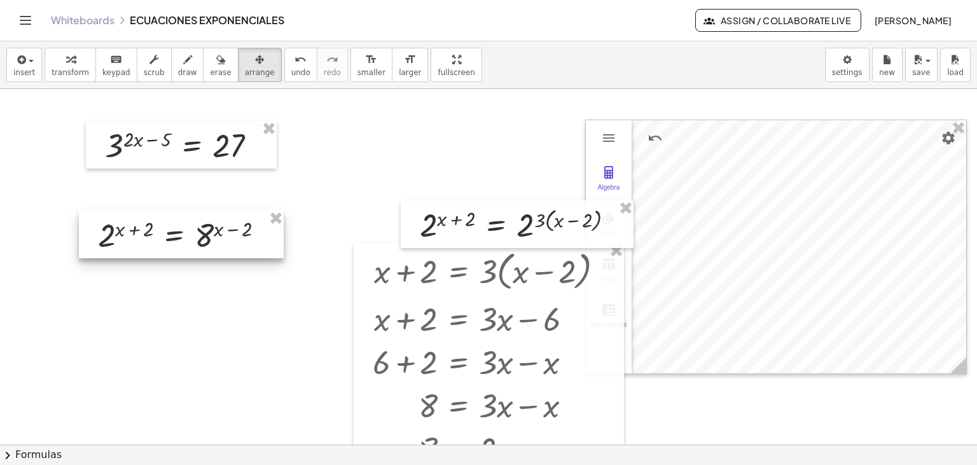
drag, startPoint x: 368, startPoint y: 146, endPoint x: 84, endPoint y: 235, distance: 298.0
click at [84, 235] on div at bounding box center [181, 234] width 205 height 48
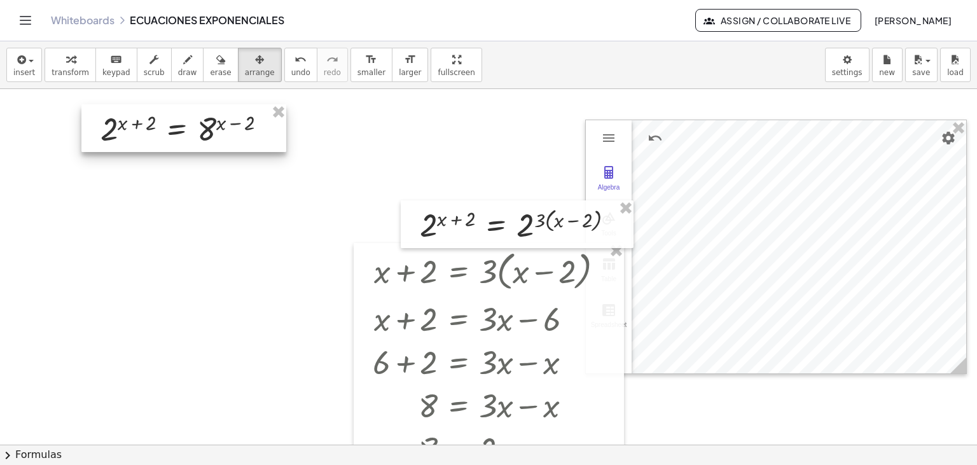
drag, startPoint x: 187, startPoint y: 221, endPoint x: 189, endPoint y: 114, distance: 106.2
click at [189, 114] on div at bounding box center [183, 128] width 205 height 48
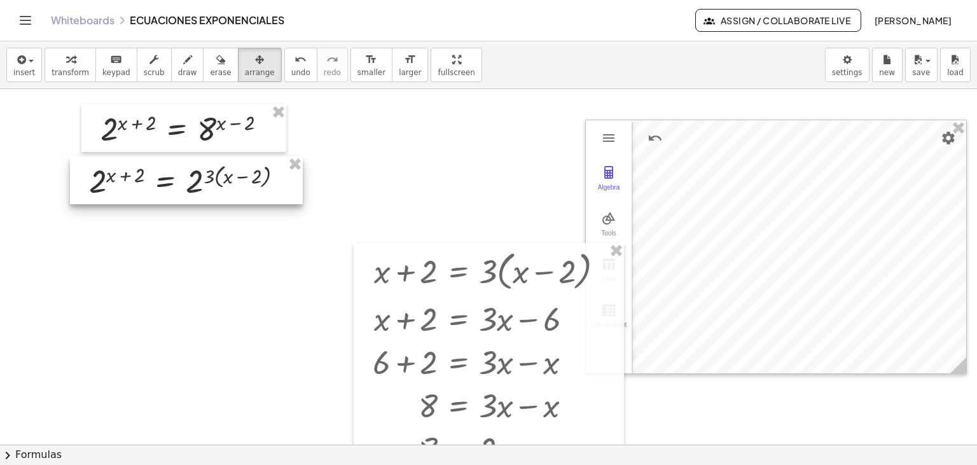
drag, startPoint x: 419, startPoint y: 224, endPoint x: 88, endPoint y: 180, distance: 334.1
click at [88, 180] on div at bounding box center [186, 180] width 233 height 48
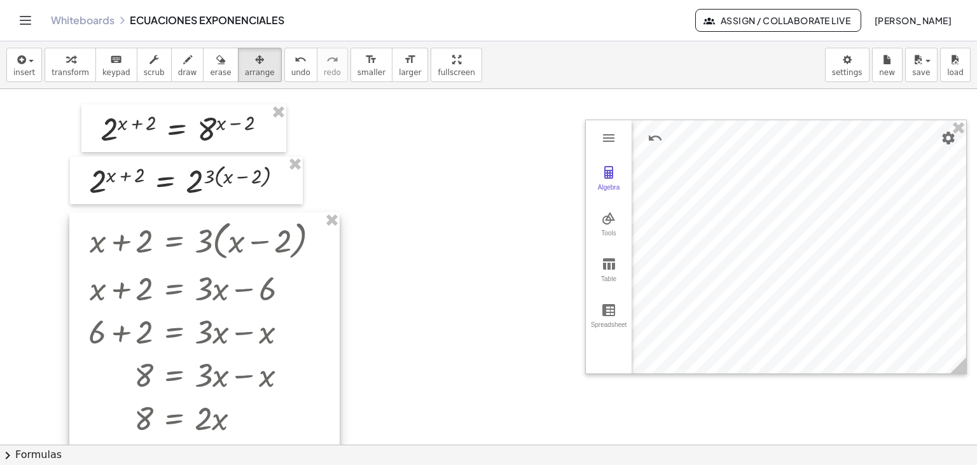
drag, startPoint x: 360, startPoint y: 275, endPoint x: 76, endPoint y: 245, distance: 285.8
click at [76, 245] on div at bounding box center [204, 379] width 270 height 335
drag, startPoint x: 589, startPoint y: 235, endPoint x: 558, endPoint y: 240, distance: 31.6
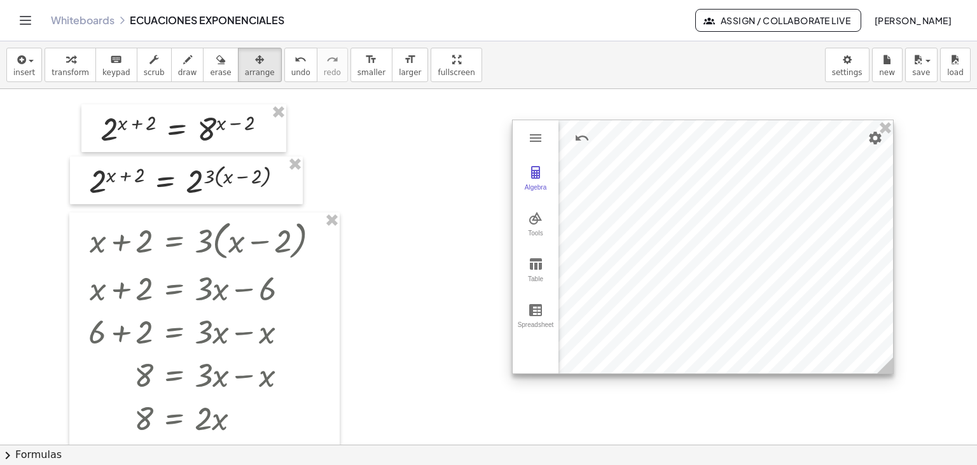
drag, startPoint x: 722, startPoint y: 179, endPoint x: 650, endPoint y: 179, distance: 71.8
click at [650, 179] on div at bounding box center [702, 246] width 380 height 253
click at [245, 70] on span "arrange" at bounding box center [260, 72] width 30 height 9
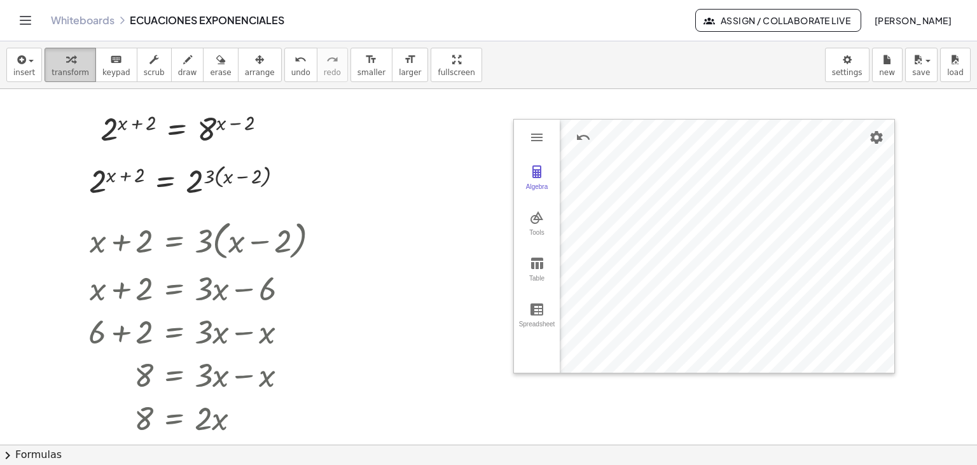
click at [70, 60] on div "button" at bounding box center [70, 58] width 38 height 15
click at [544, 182] on button "Algebra" at bounding box center [537, 178] width 46 height 46
click at [579, 141] on div "Algebra Tools Table Spreadsheet GeoGebra Graphing Calculator Basic Tools Move P…" at bounding box center [703, 246] width 381 height 254
click at [642, 141] on li "Expression" at bounding box center [633, 138] width 121 height 20
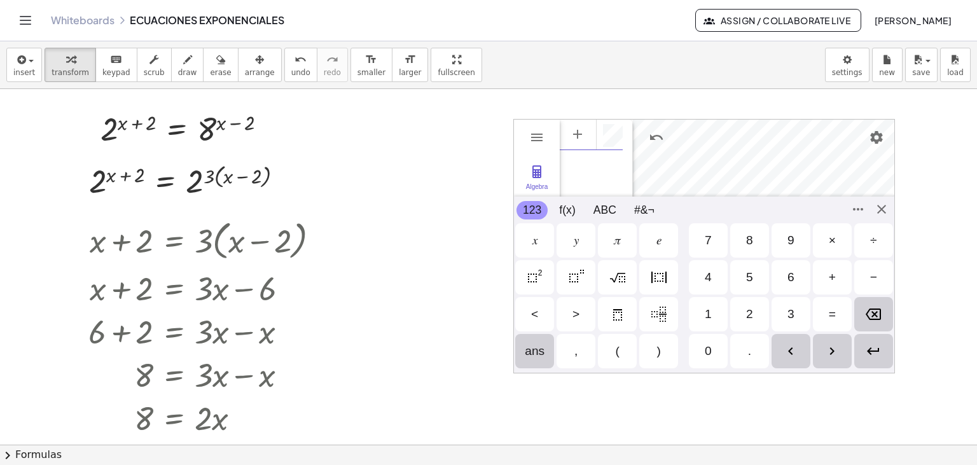
scroll to position [9, 0]
click at [751, 322] on div "2" at bounding box center [749, 314] width 39 height 34
click at [584, 277] on img "Power" at bounding box center [575, 277] width 15 height 15
click at [575, 161] on div "GeoGebra Graphing Calculator" at bounding box center [585, 159] width 73 height 79
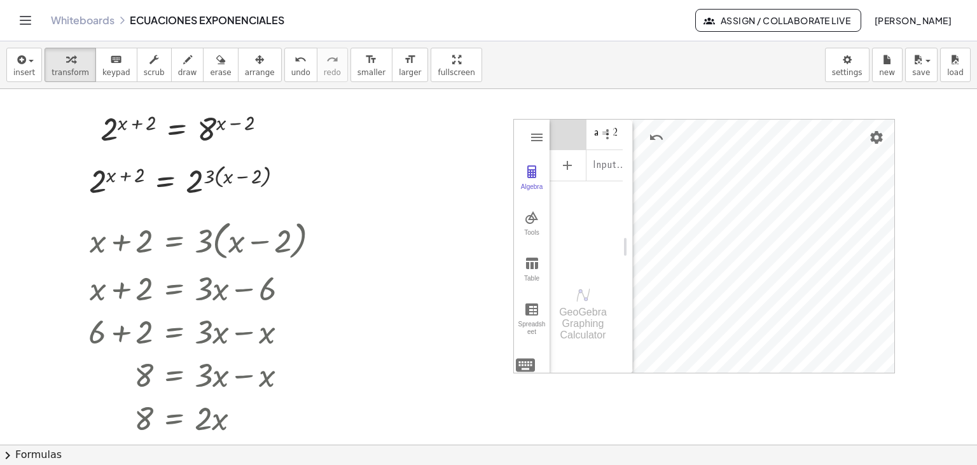
drag, startPoint x: 525, startPoint y: 126, endPoint x: 481, endPoint y: 131, distance: 43.5
click at [608, 143] on button "Options" at bounding box center [607, 136] width 15 height 18
click at [630, 176] on li "Delete" at bounding box center [666, 177] width 132 height 20
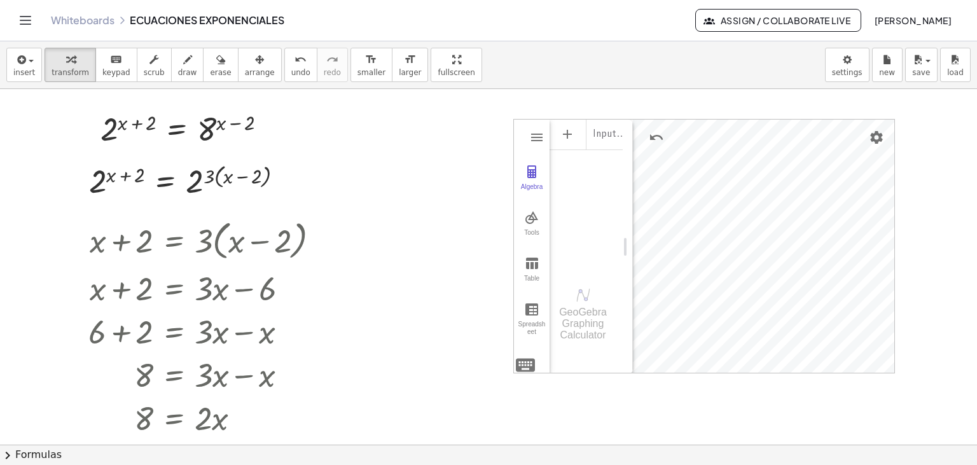
click at [575, 201] on div "Input…" at bounding box center [585, 193] width 73 height 151
drag, startPoint x: 629, startPoint y: 225, endPoint x: 705, endPoint y: 235, distance: 77.0
click at [705, 235] on body "Graspable Math Activities Get Started Activity Bank Assigned Work Classes White…" at bounding box center [488, 232] width 977 height 465
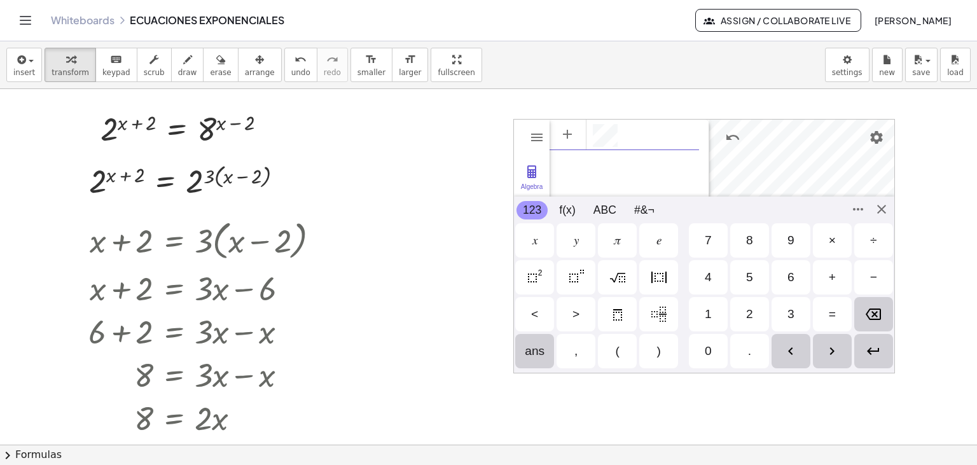
click at [623, 136] on div "Algebra" at bounding box center [623, 133] width 149 height 28
click at [570, 275] on img "Power" at bounding box center [575, 277] width 15 height 15
click at [585, 273] on div "Power" at bounding box center [575, 277] width 39 height 34
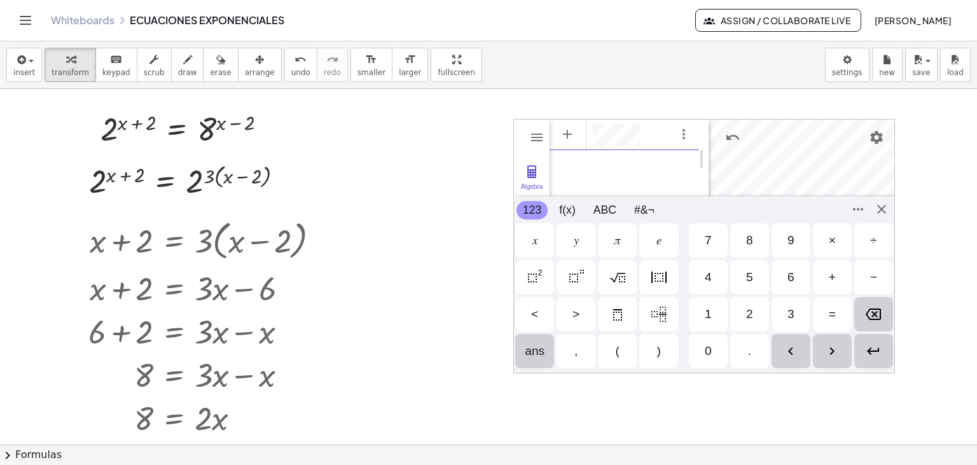
click at [575, 283] on img "Power" at bounding box center [575, 277] width 15 height 15
click at [587, 281] on div "Power" at bounding box center [575, 277] width 39 height 34
click at [885, 205] on div "Algebra Tools Table Spreadsheet GeoGebra Graphing Calculator Basic Tools Move P…" at bounding box center [703, 246] width 381 height 254
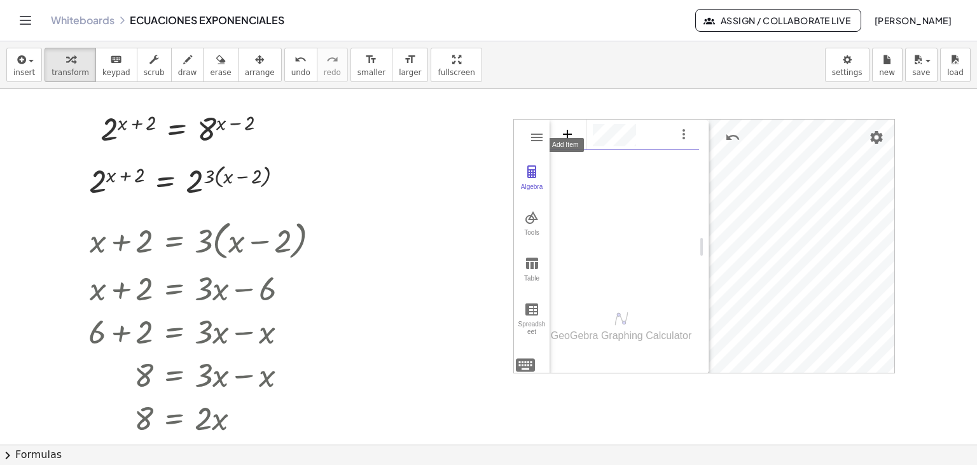
click at [566, 128] on div "Algebra Tools Table Spreadsheet GeoGebra Graphing Calculator Basic Tools Move P…" at bounding box center [703, 246] width 381 height 254
click at [615, 141] on li "Expression" at bounding box center [623, 138] width 121 height 20
click at [563, 141] on div "Algebra Tools Table Spreadsheet GeoGebra Graphing Calculator Basic Tools Move P…" at bounding box center [703, 246] width 381 height 254
click at [605, 215] on div "Algebra" at bounding box center [623, 205] width 149 height 174
click at [586, 169] on div "Algebra" at bounding box center [623, 205] width 149 height 174
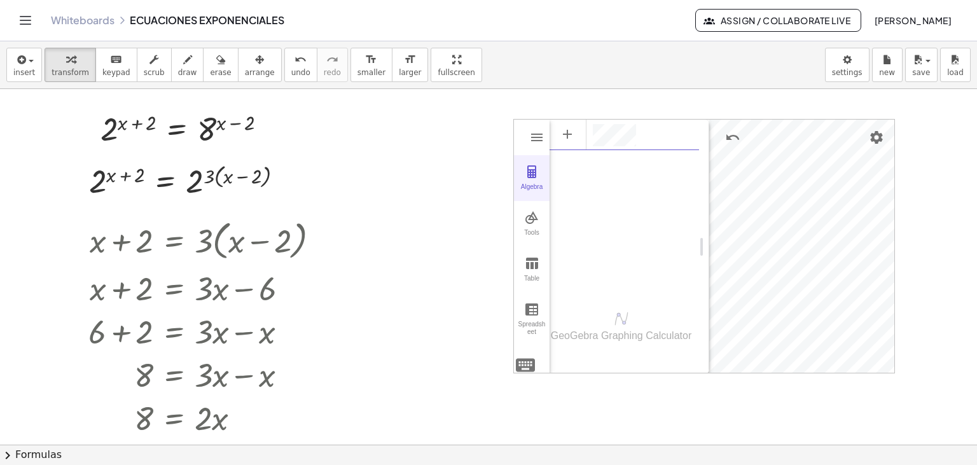
click at [538, 179] on button "Algebra" at bounding box center [532, 178] width 36 height 46
click at [571, 133] on div "Algebra Tools Table Spreadsheet GeoGebra Graphing Calculator Basic Tools Move P…" at bounding box center [703, 246] width 381 height 254
click at [599, 139] on li "Expression" at bounding box center [623, 138] width 121 height 20
click at [677, 136] on img "Options" at bounding box center [683, 134] width 15 height 15
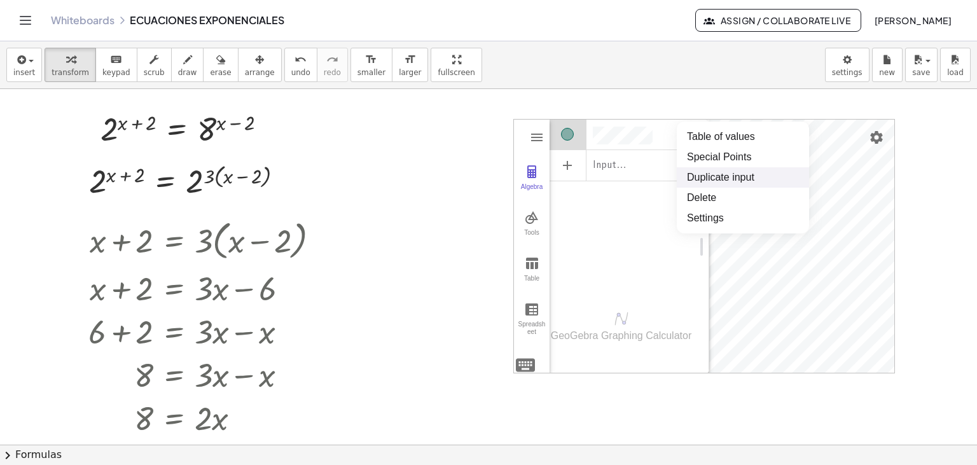
click at [708, 178] on li "Duplicate input" at bounding box center [742, 177] width 132 height 20
click at [647, 270] on div "Algebra" at bounding box center [623, 205] width 149 height 174
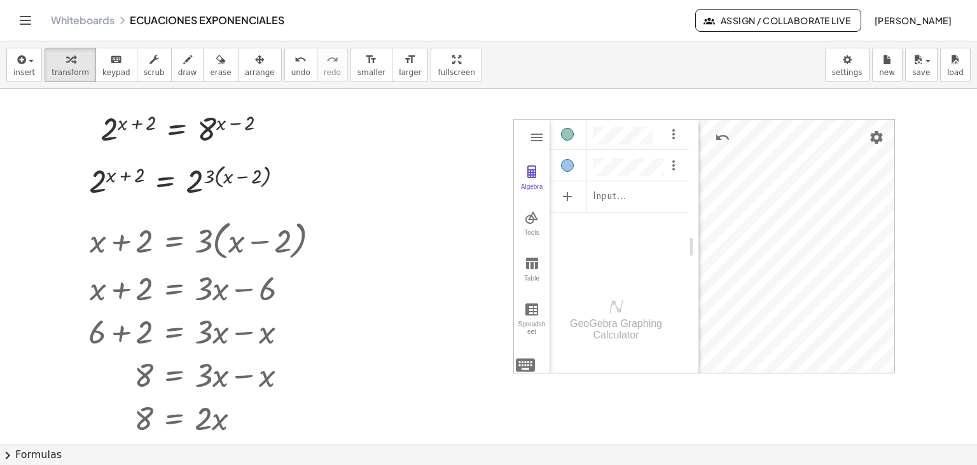
drag, startPoint x: 701, startPoint y: 244, endPoint x: 690, endPoint y: 245, distance: 10.3
click at [690, 245] on body "Graspable Math Activities Get Started Activity Bank Assigned Work Classes White…" at bounding box center [488, 232] width 977 height 465
